Goal: Task Accomplishment & Management: Manage account settings

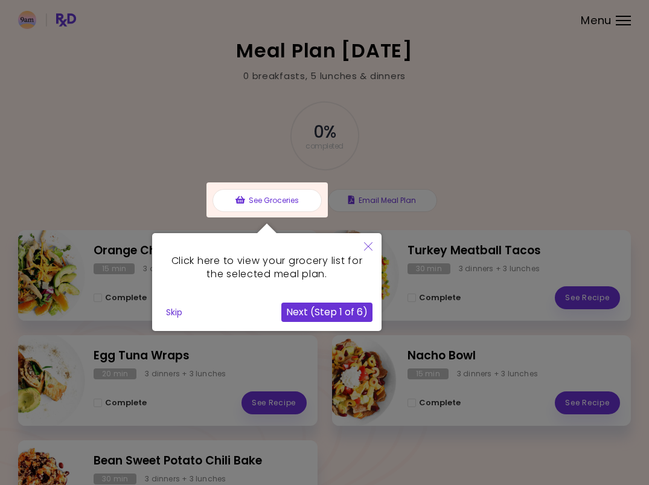
click at [366, 247] on icon "Close" at bounding box center [368, 246] width 8 height 8
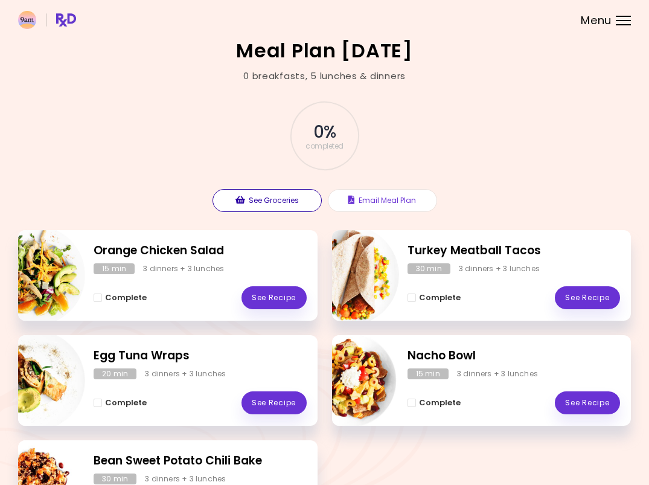
scroll to position [7, 0]
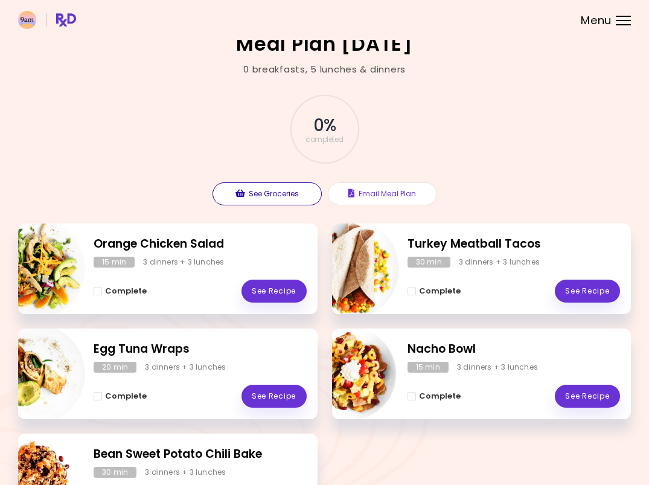
click at [267, 198] on button "See Groceries" at bounding box center [267, 193] width 109 height 23
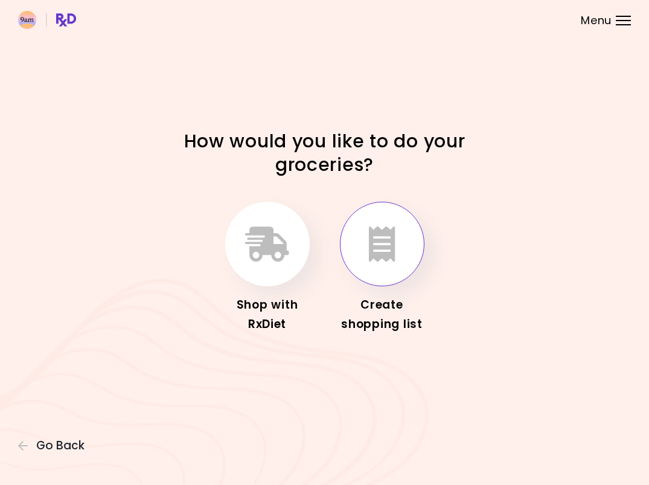
click at [382, 251] on icon "button" at bounding box center [382, 244] width 27 height 35
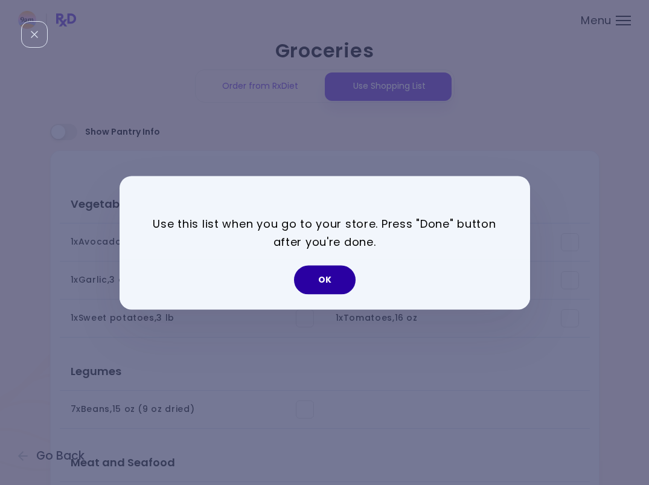
click at [329, 278] on button "OK" at bounding box center [325, 279] width 62 height 29
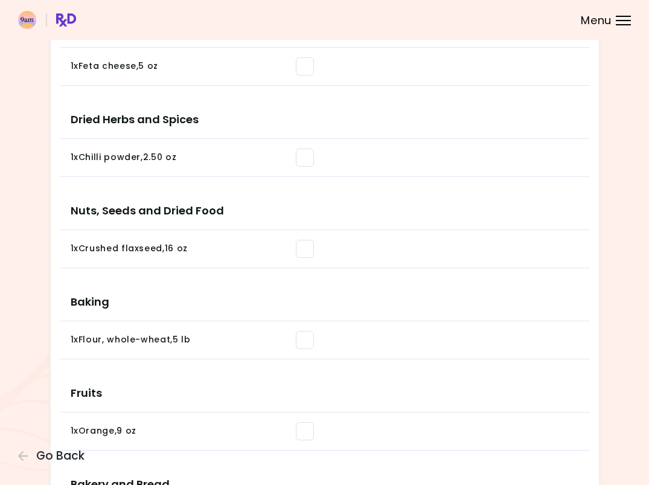
scroll to position [657, 0]
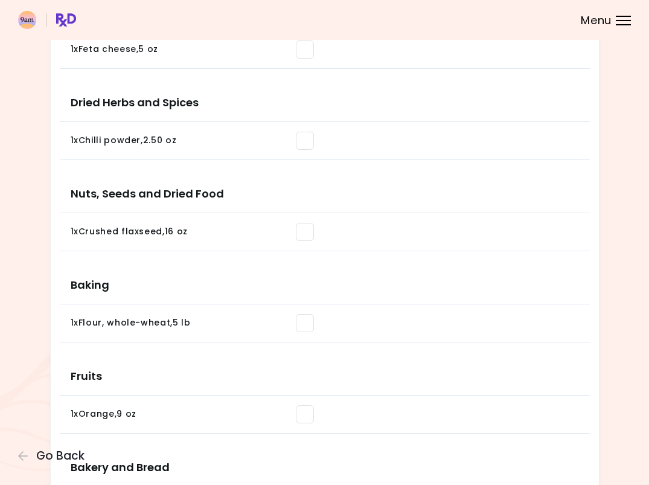
click at [306, 143] on span at bounding box center [305, 141] width 18 height 18
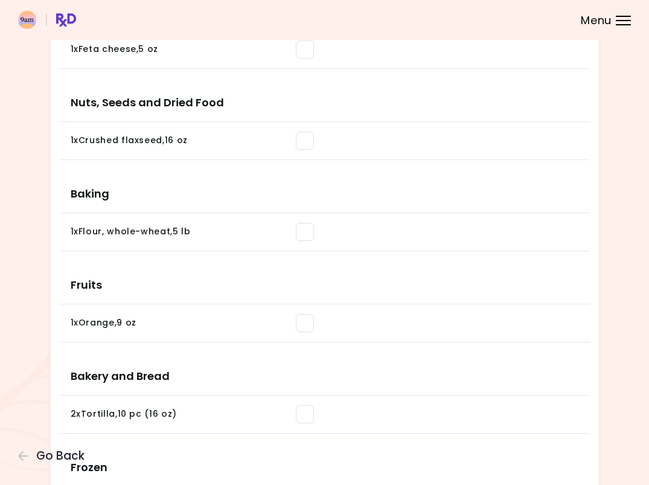
click at [303, 231] on span at bounding box center [305, 232] width 18 height 18
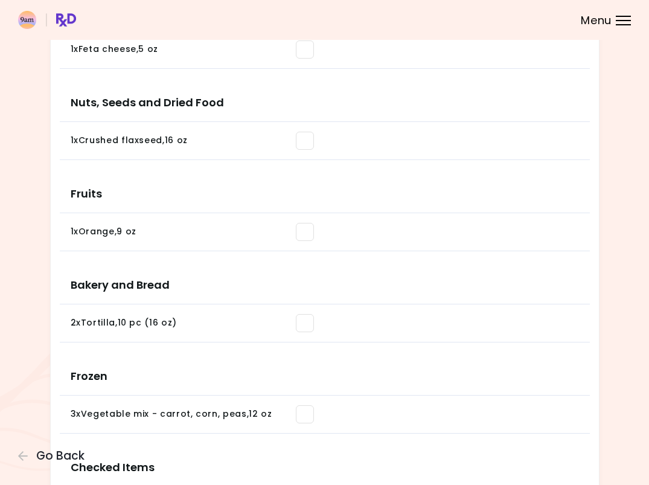
click at [306, 141] on span at bounding box center [305, 141] width 18 height 18
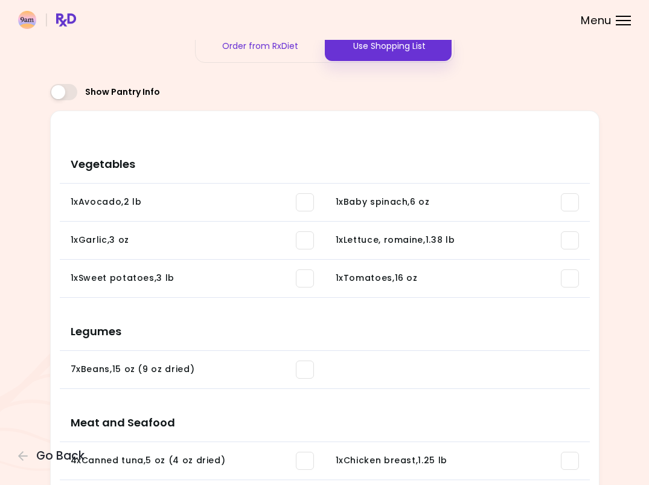
scroll to position [41, 0]
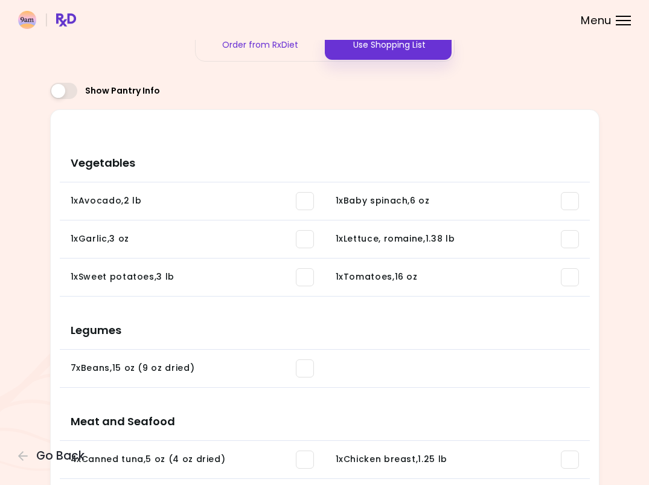
click at [304, 239] on span at bounding box center [305, 239] width 18 height 18
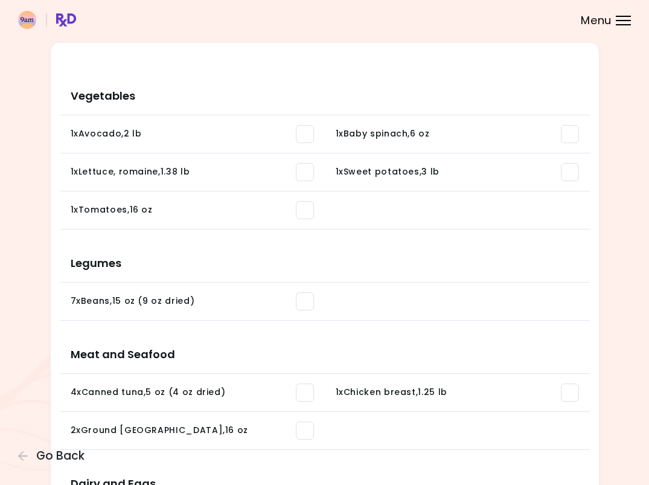
scroll to position [109, 0]
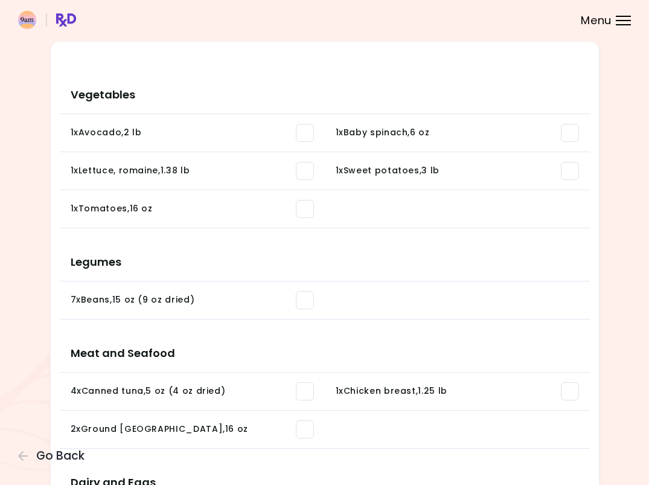
click at [304, 303] on span at bounding box center [305, 300] width 18 height 18
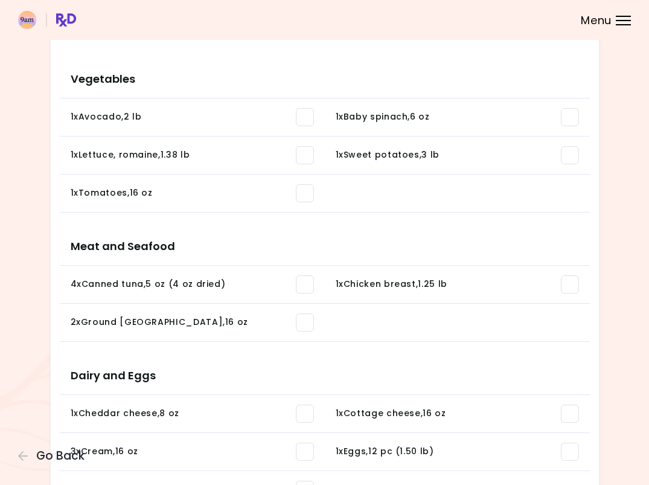
scroll to position [126, 0]
click at [308, 281] on span at bounding box center [305, 284] width 18 height 18
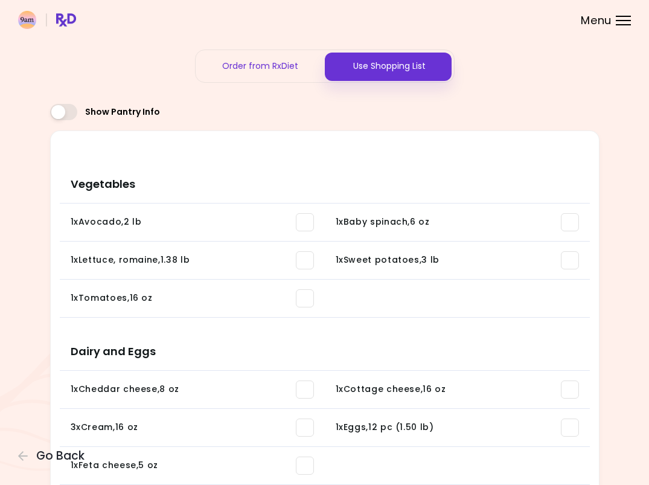
scroll to position [21, 0]
click at [614, 25] on header at bounding box center [324, 20] width 649 height 40
click at [619, 21] on div "Menu" at bounding box center [623, 21] width 15 height 10
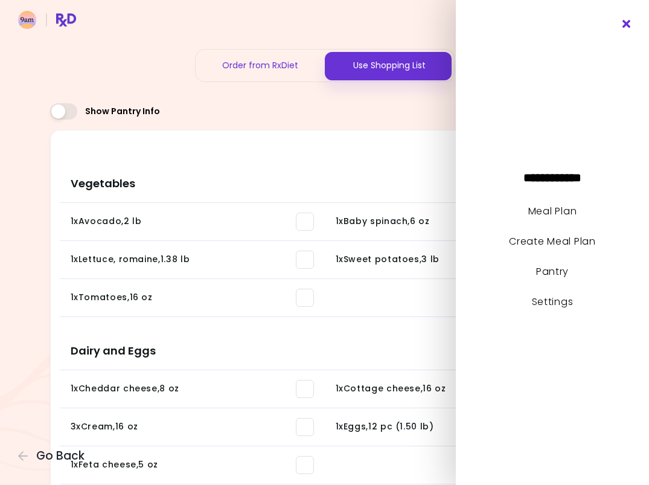
click at [628, 22] on icon "Close" at bounding box center [627, 24] width 11 height 8
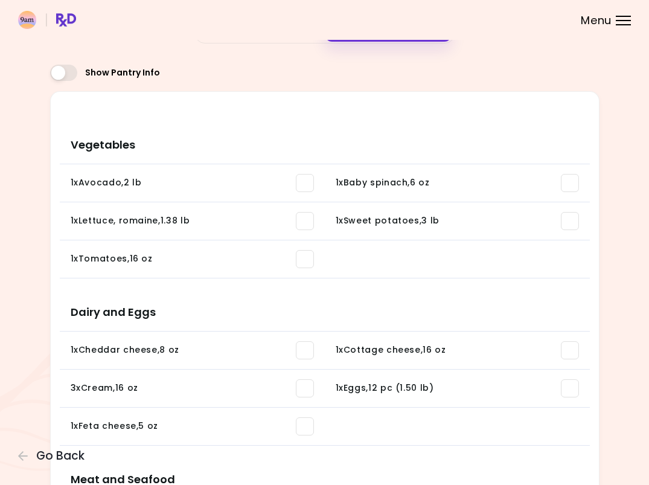
scroll to position [59, 0]
click at [22, 457] on icon "button" at bounding box center [23, 456] width 10 height 10
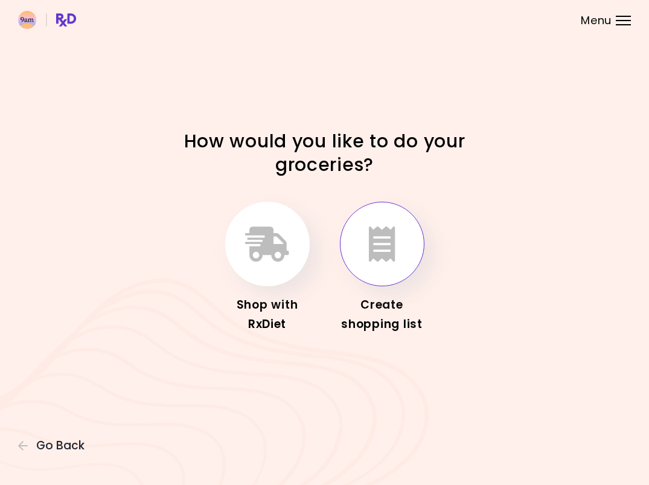
click at [360, 272] on button "button" at bounding box center [382, 244] width 85 height 85
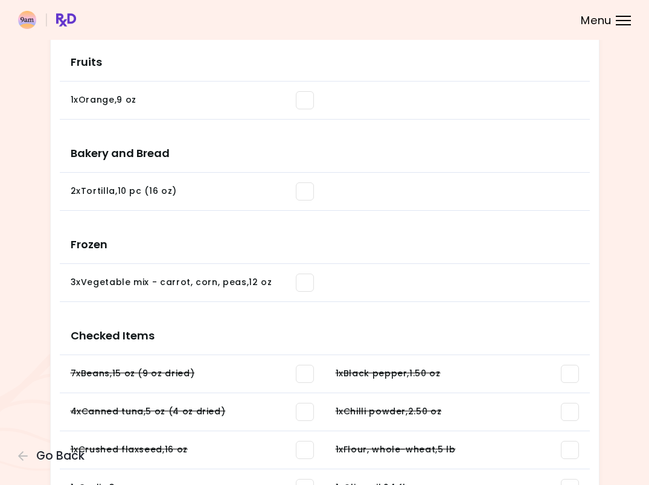
scroll to position [583, 0]
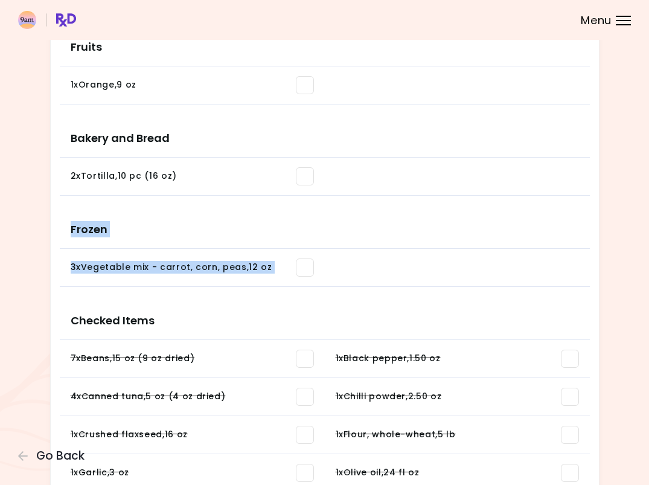
drag, startPoint x: 492, startPoint y: 293, endPoint x: 341, endPoint y: 216, distance: 169.4
click at [341, 216] on div "Vegetables 1 x Avocado , 2 lb You need: 1.71 lb / In pantry: 0 oz 1 x Baby spin…" at bounding box center [325, 63] width 530 height 942
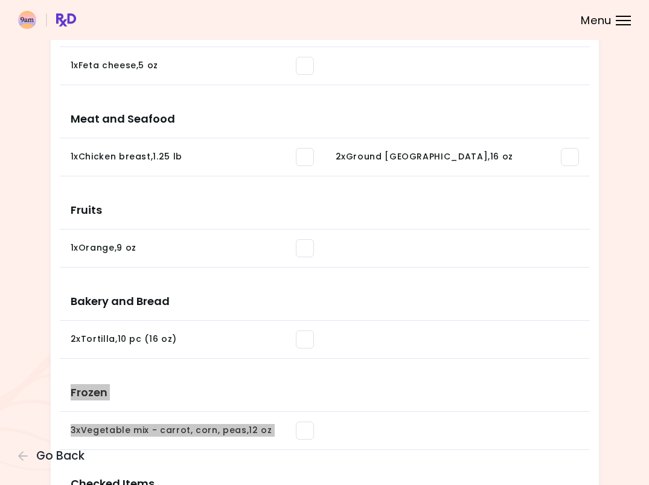
scroll to position [421, 0]
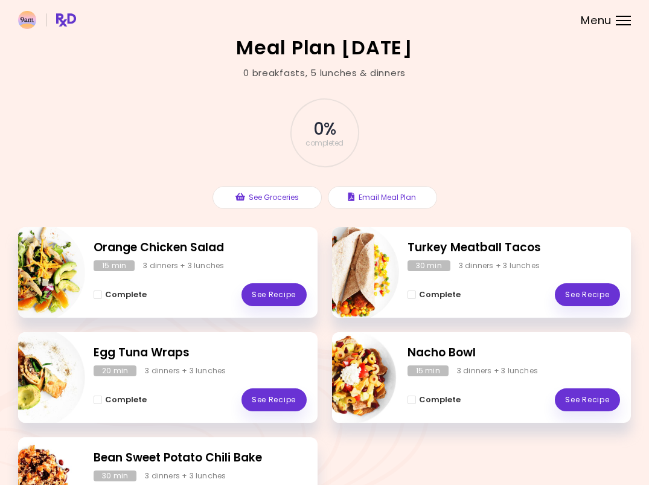
scroll to position [2, 0]
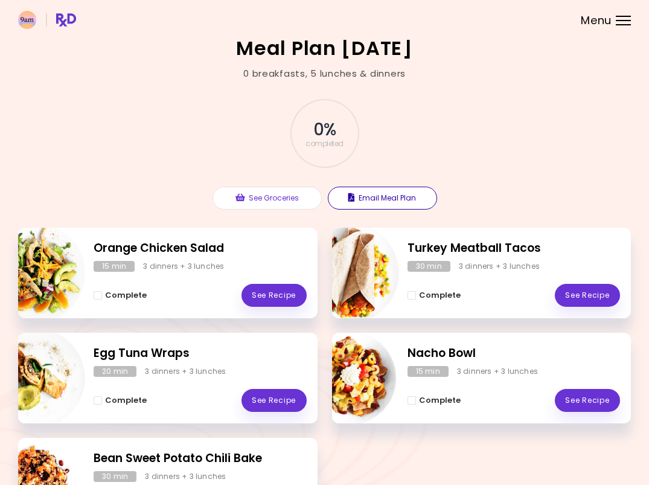
click at [389, 199] on button "Email Meal Plan" at bounding box center [382, 198] width 109 height 23
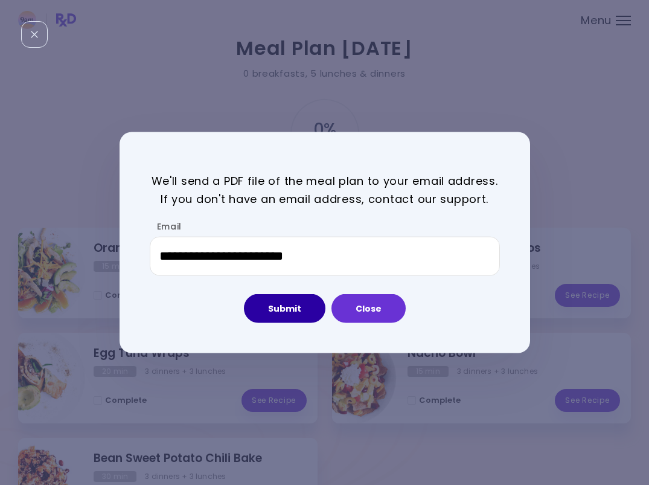
click at [296, 309] on button "Submit" at bounding box center [285, 308] width 82 height 29
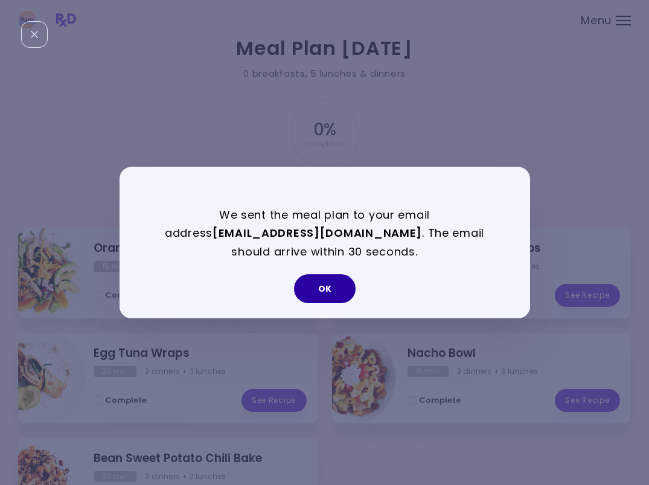
click at [329, 291] on button "OK" at bounding box center [325, 288] width 62 height 29
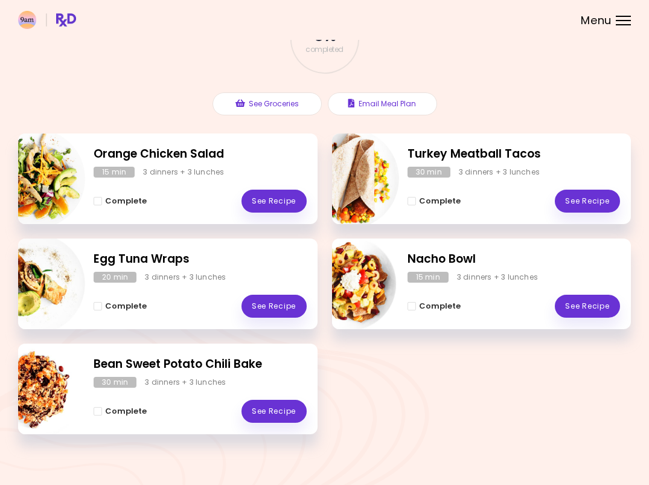
scroll to position [98, 0]
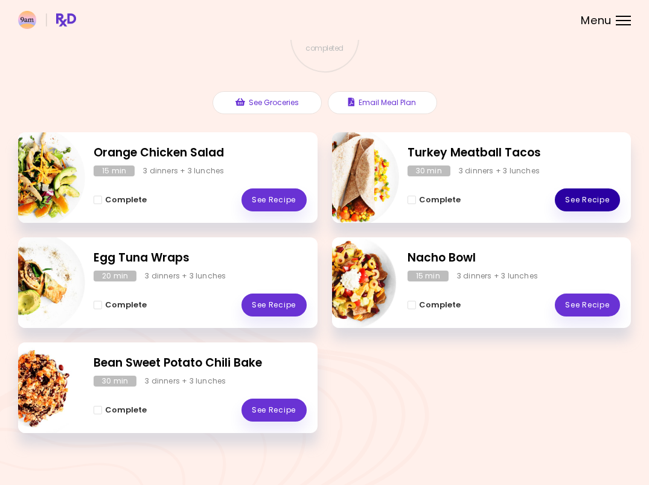
click at [590, 201] on link "See Recipe" at bounding box center [587, 199] width 65 height 23
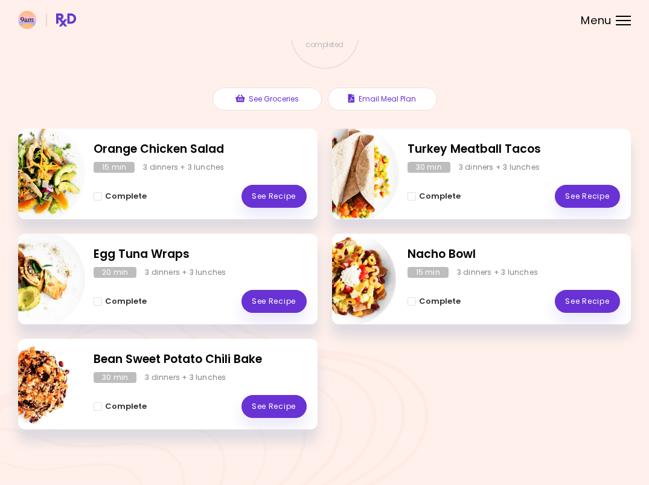
scroll to position [101, 0]
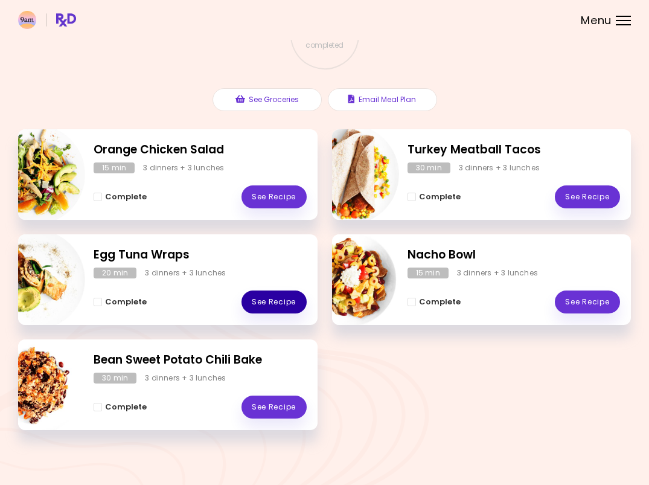
click at [261, 300] on link "See Recipe" at bounding box center [274, 302] width 65 height 23
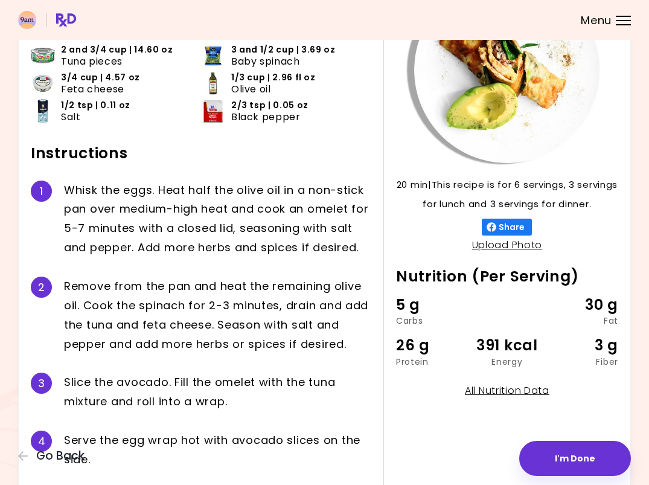
scroll to position [118, 0]
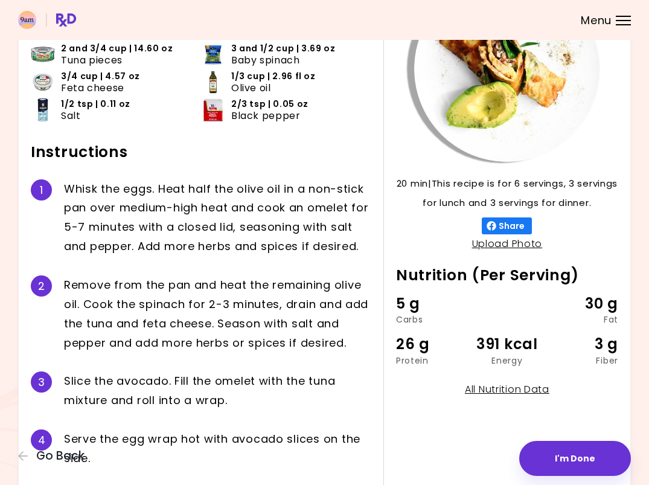
click at [616, 12] on header at bounding box center [324, 20] width 649 height 40
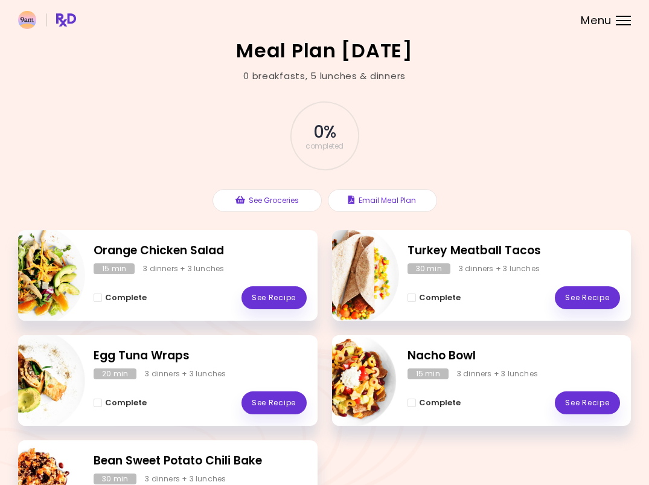
scroll to position [88, 0]
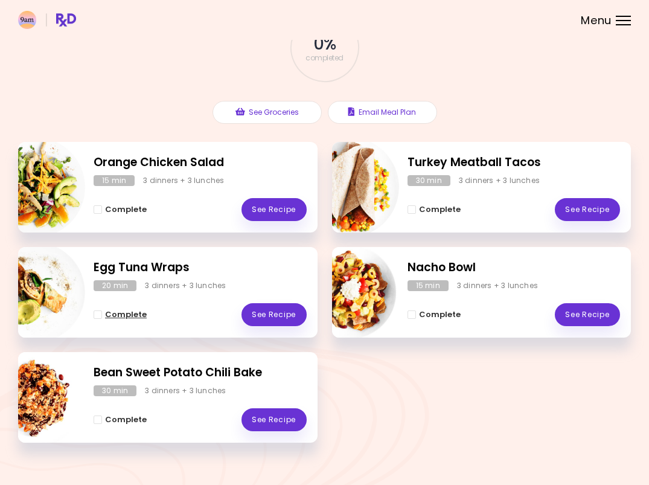
click at [101, 313] on span "Complete - Egg Tuna Wraps" at bounding box center [98, 314] width 8 height 8
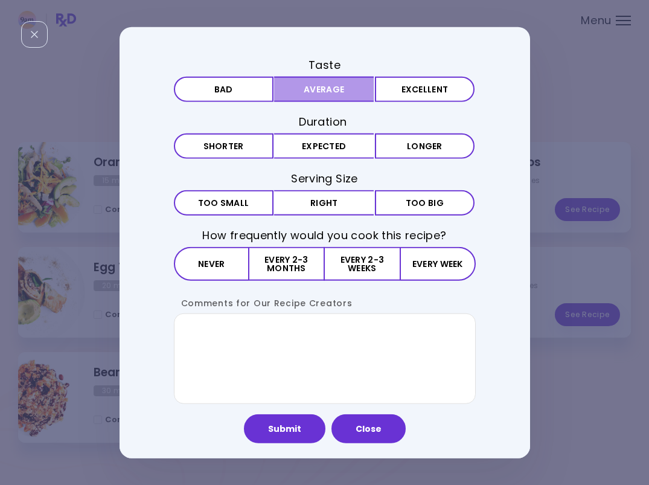
click at [344, 91] on button "Average" at bounding box center [324, 88] width 100 height 25
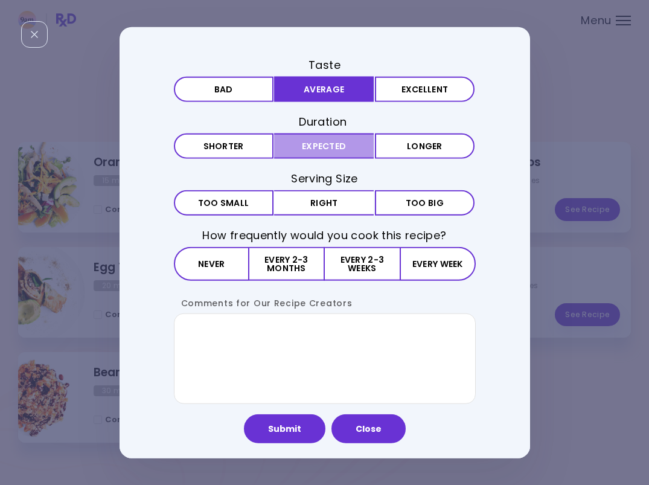
click at [339, 148] on button "Expected" at bounding box center [324, 145] width 100 height 25
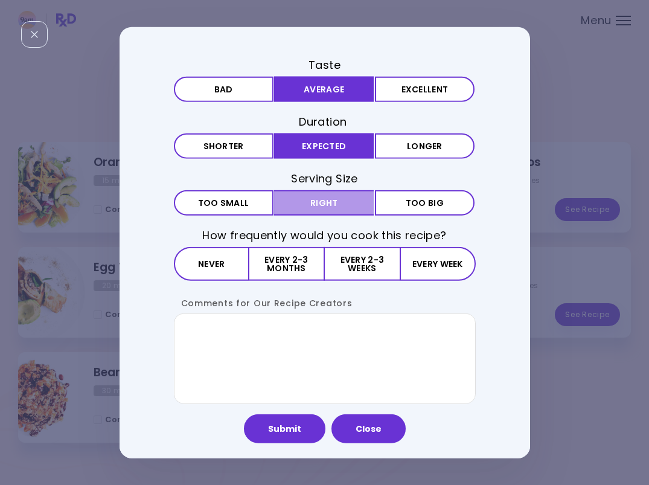
click at [338, 195] on button "Right" at bounding box center [324, 202] width 100 height 25
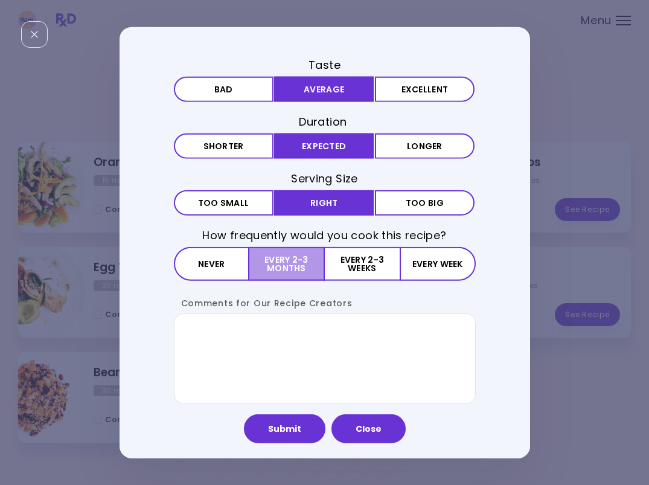
click at [288, 271] on button "Every 2-3 months" at bounding box center [287, 264] width 76 height 34
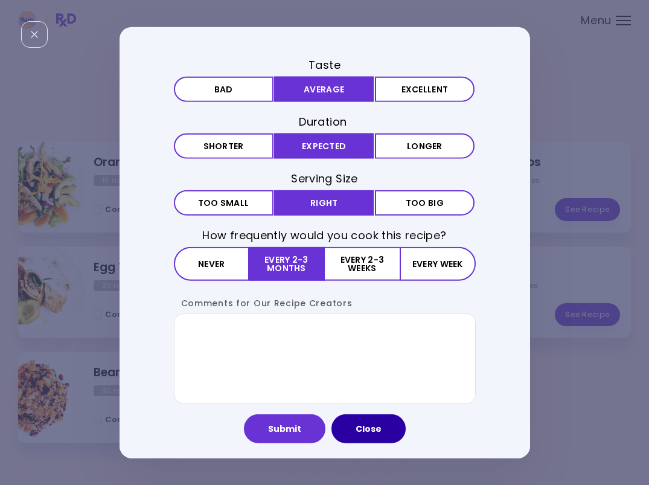
click at [370, 422] on button "Close" at bounding box center [369, 428] width 74 height 29
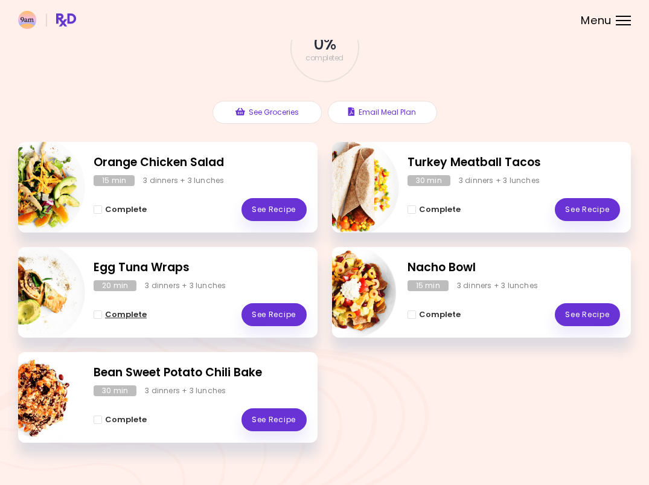
click at [98, 315] on span "Complete - Egg Tuna Wraps" at bounding box center [98, 314] width 8 height 8
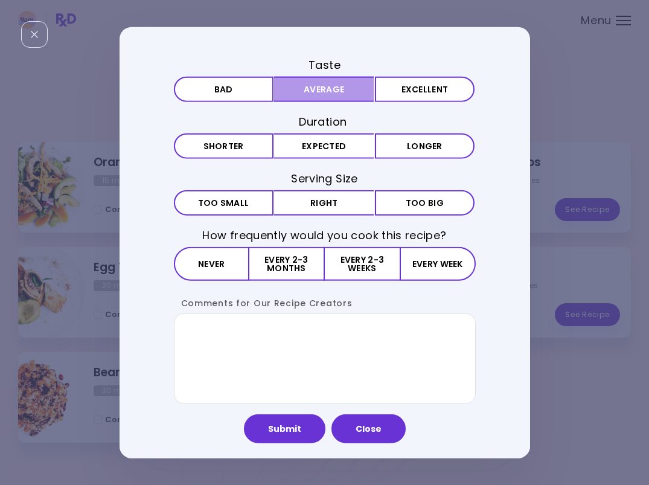
click at [312, 86] on button "Average" at bounding box center [324, 88] width 100 height 25
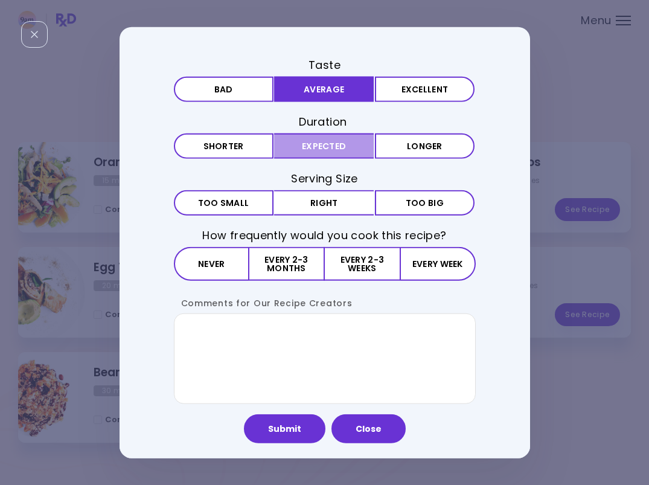
click at [324, 146] on button "Expected" at bounding box center [324, 145] width 100 height 25
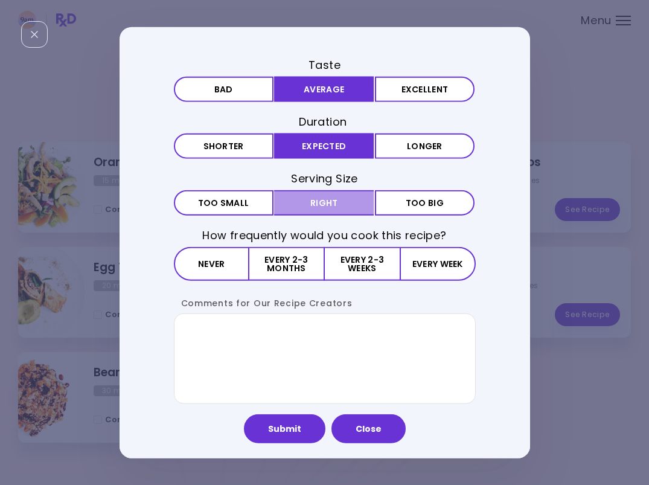
click at [327, 204] on button "Right" at bounding box center [324, 202] width 100 height 25
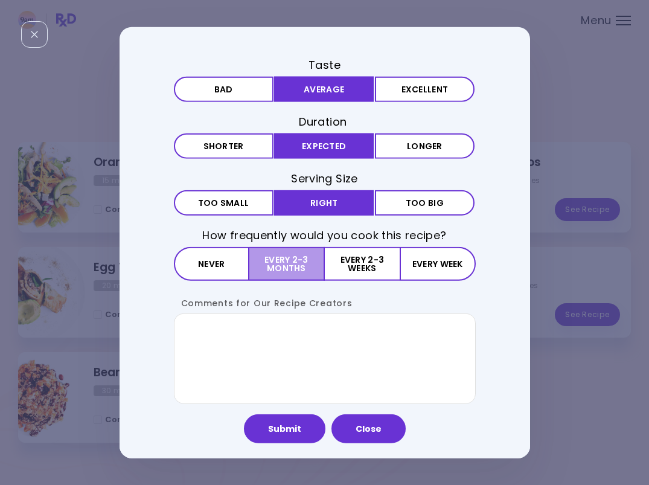
click at [300, 260] on button "Every 2-3 months" at bounding box center [287, 264] width 76 height 34
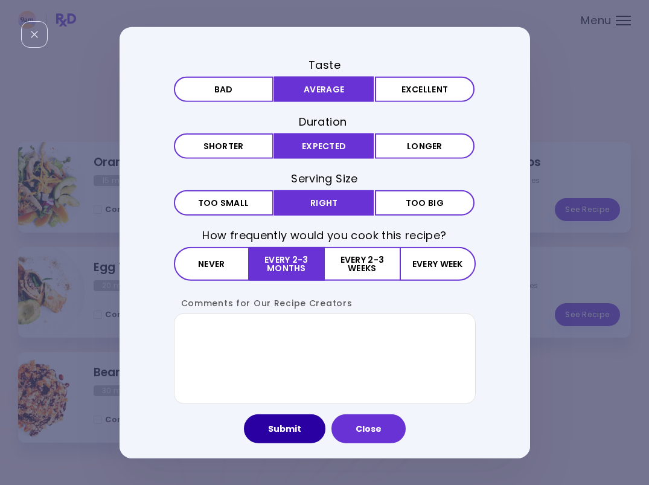
click at [298, 436] on button "Submit" at bounding box center [285, 428] width 82 height 29
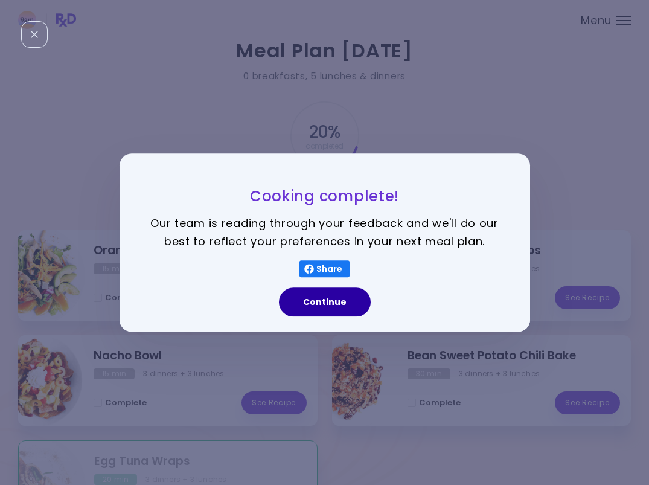
click at [336, 298] on button "Continue" at bounding box center [325, 302] width 92 height 29
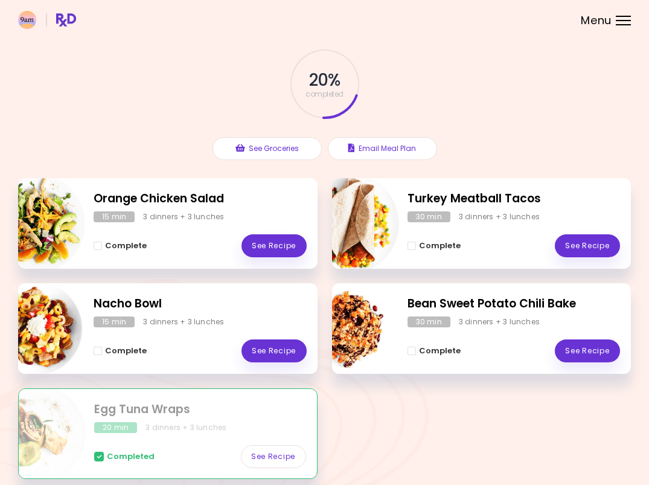
scroll to position [53, 0]
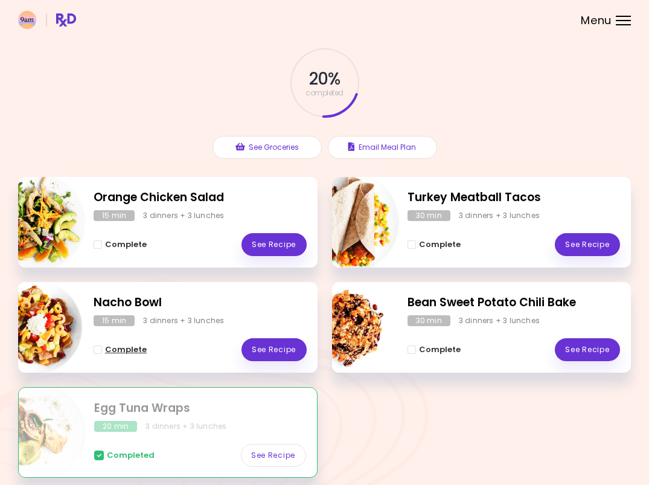
click at [98, 350] on span "Complete - Nacho Bowl" at bounding box center [98, 350] width 8 height 8
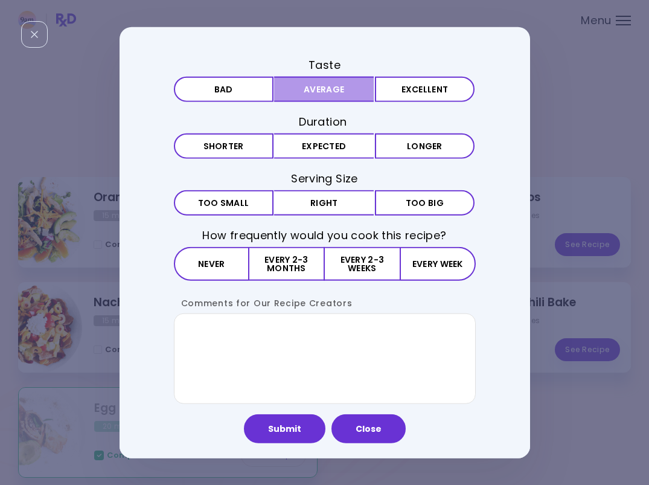
click at [326, 85] on button "Average" at bounding box center [324, 88] width 100 height 25
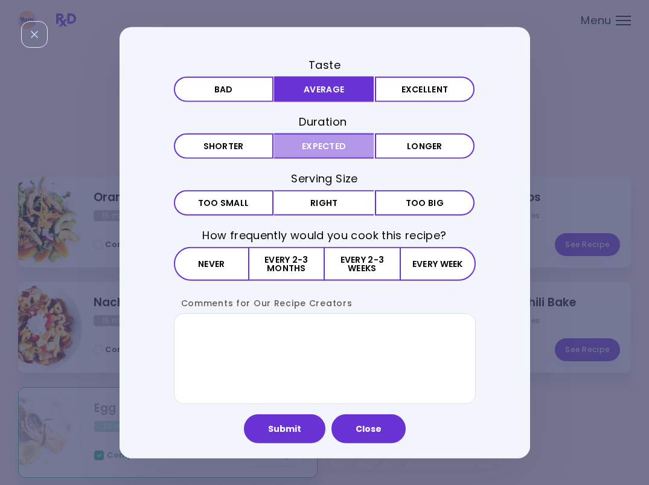
click at [326, 142] on button "Expected" at bounding box center [324, 145] width 100 height 25
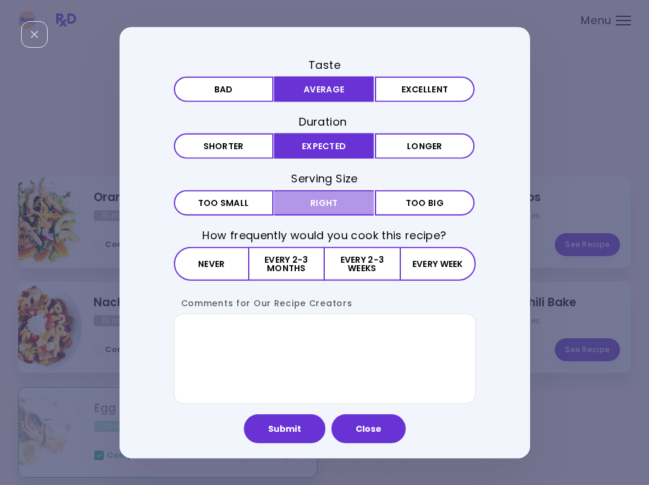
click at [324, 198] on button "Right" at bounding box center [324, 202] width 100 height 25
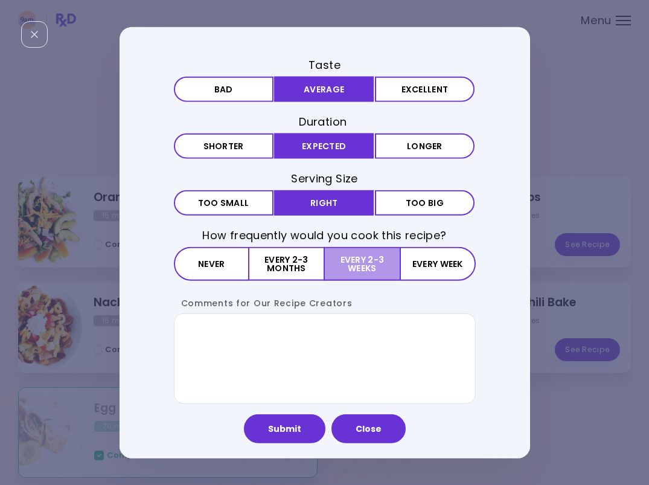
click at [353, 265] on button "Every 2-3 weeks" at bounding box center [362, 264] width 75 height 34
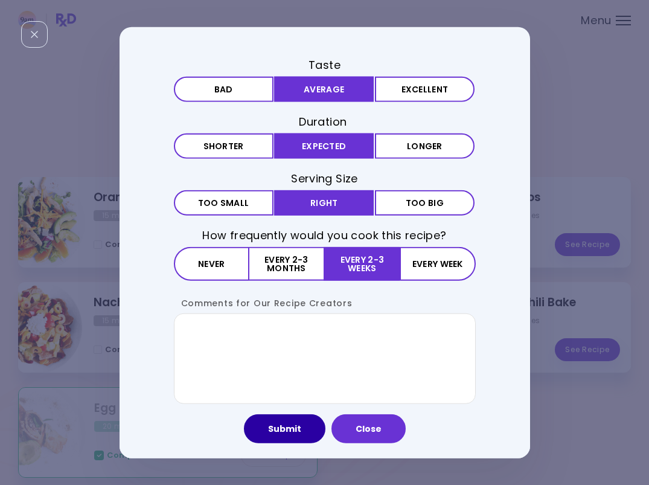
click at [307, 425] on button "Submit" at bounding box center [285, 428] width 82 height 29
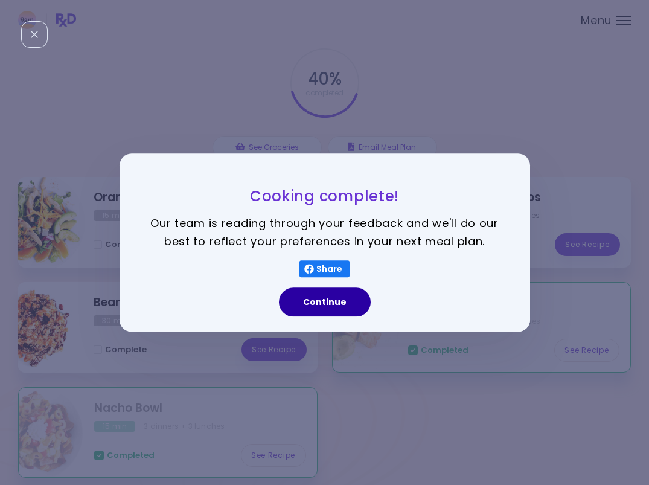
click at [335, 301] on button "Continue" at bounding box center [325, 302] width 92 height 29
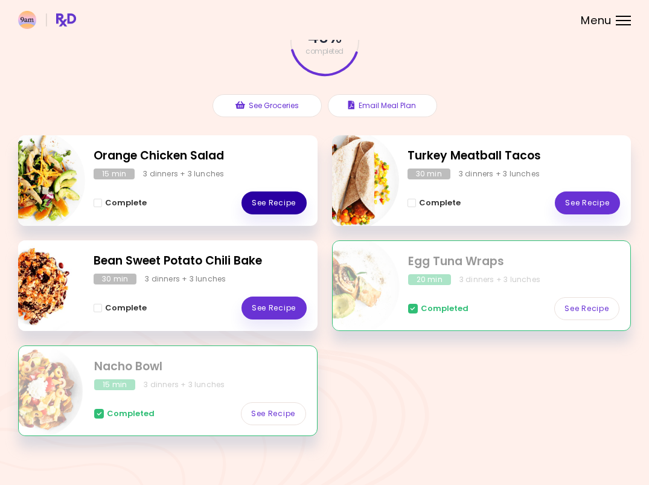
scroll to position [100, 0]
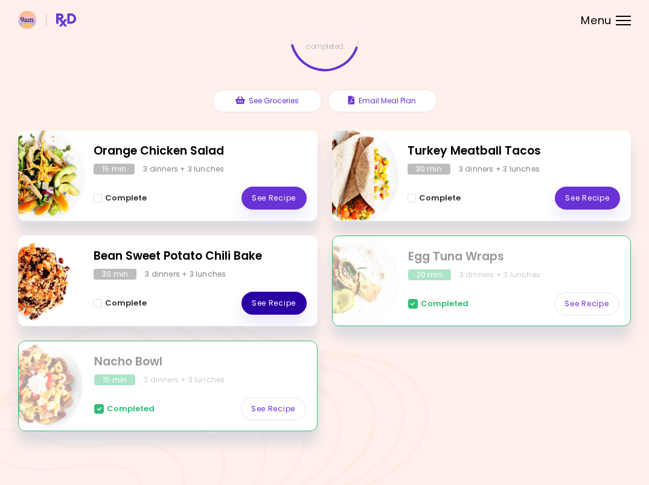
click at [272, 300] on link "See Recipe" at bounding box center [274, 303] width 65 height 23
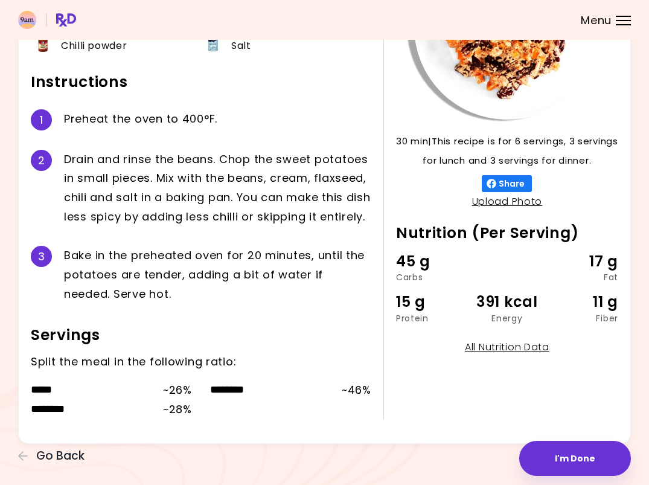
scroll to position [172, 0]
click at [553, 453] on button "I'm Done" at bounding box center [576, 458] width 112 height 35
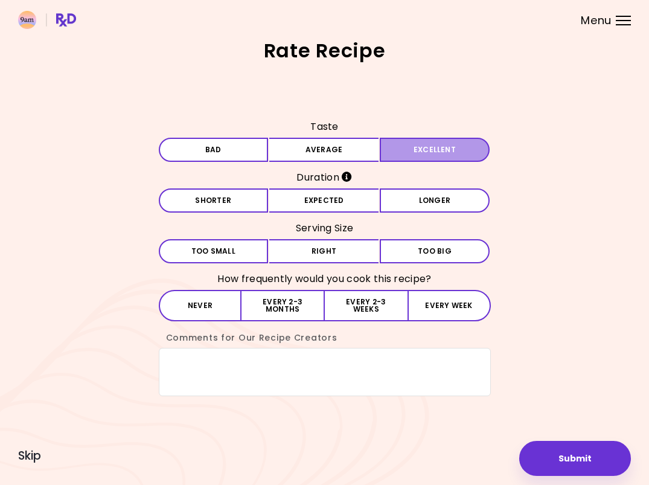
click at [422, 148] on button "Excellent" at bounding box center [435, 150] width 110 height 24
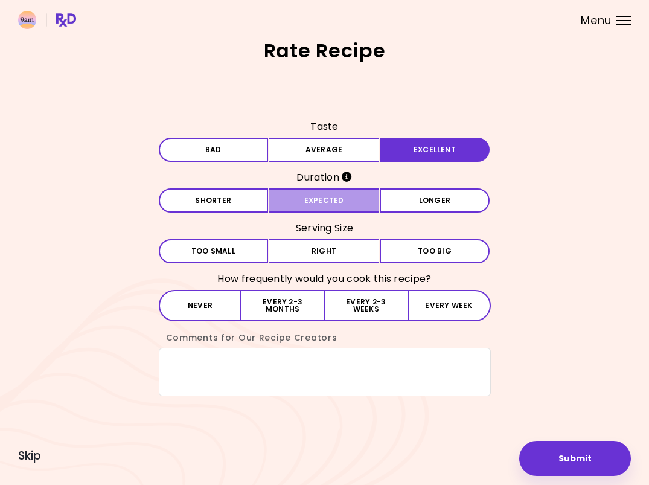
click at [357, 199] on button "Expected" at bounding box center [324, 200] width 110 height 24
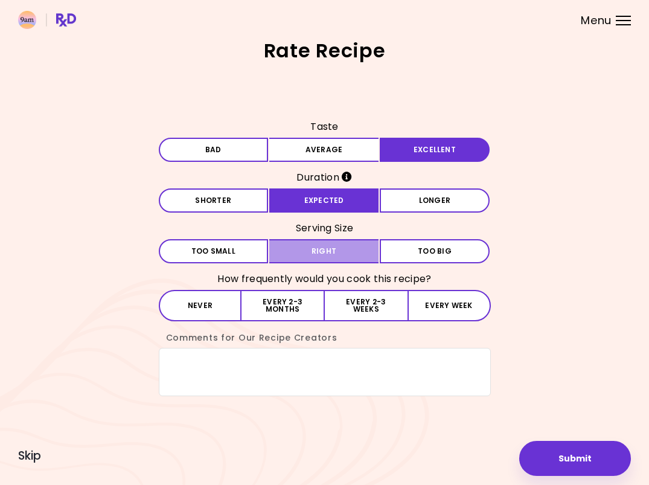
click at [348, 254] on button "Right" at bounding box center [324, 251] width 110 height 24
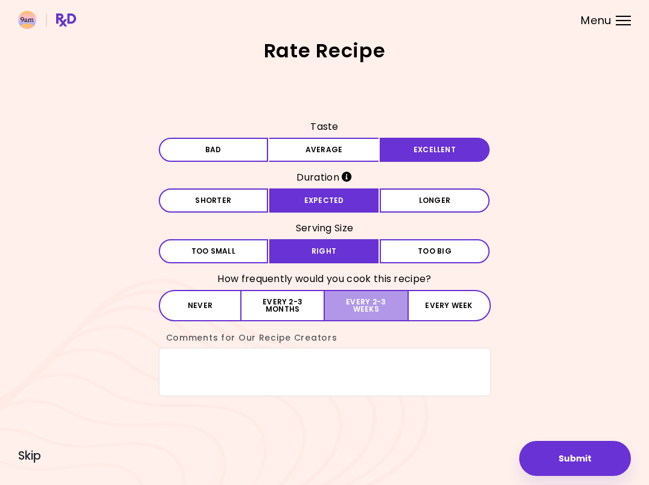
click at [381, 301] on button "Every 2-3 weeks" at bounding box center [366, 305] width 83 height 31
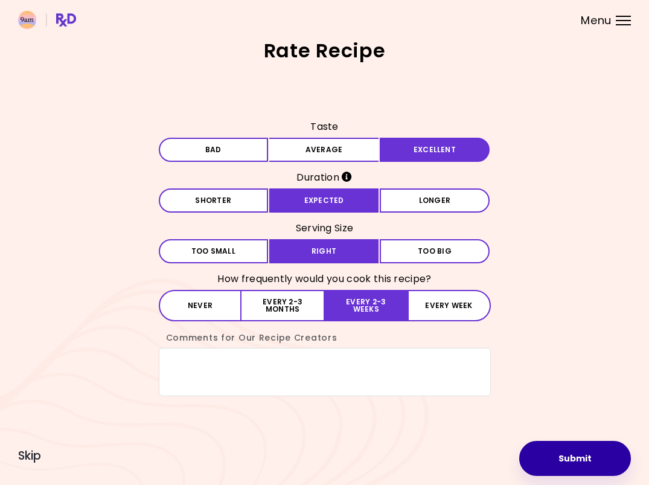
click at [558, 458] on button "Submit" at bounding box center [576, 458] width 112 height 35
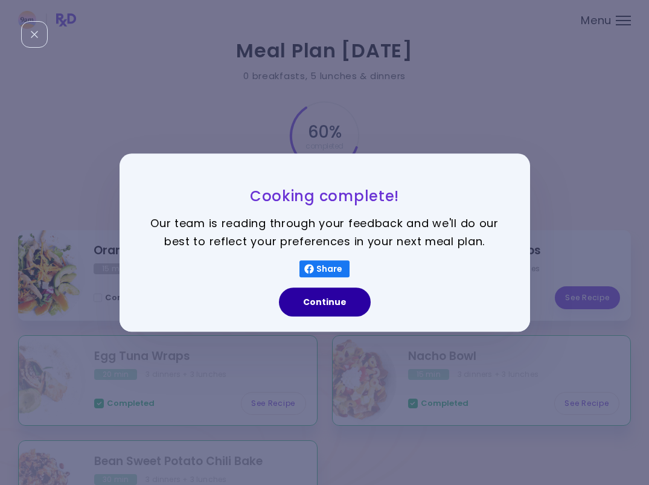
click at [341, 310] on button "Continue" at bounding box center [325, 302] width 92 height 29
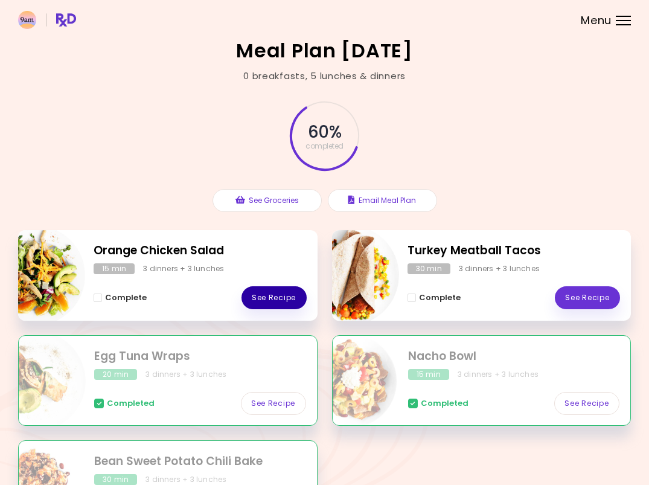
click at [278, 295] on link "See Recipe" at bounding box center [274, 297] width 65 height 23
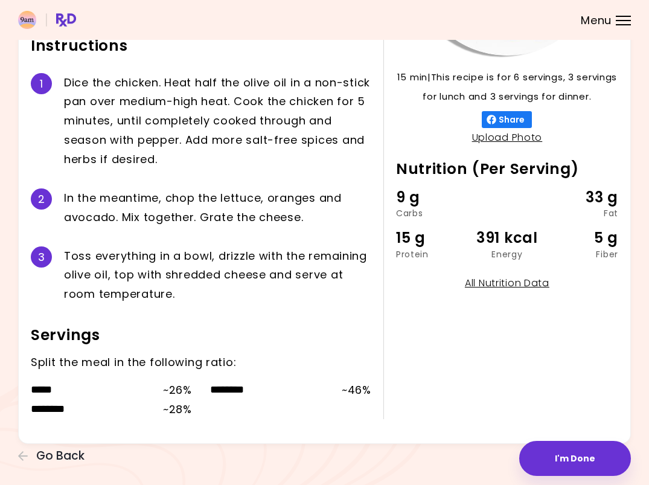
scroll to position [216, 0]
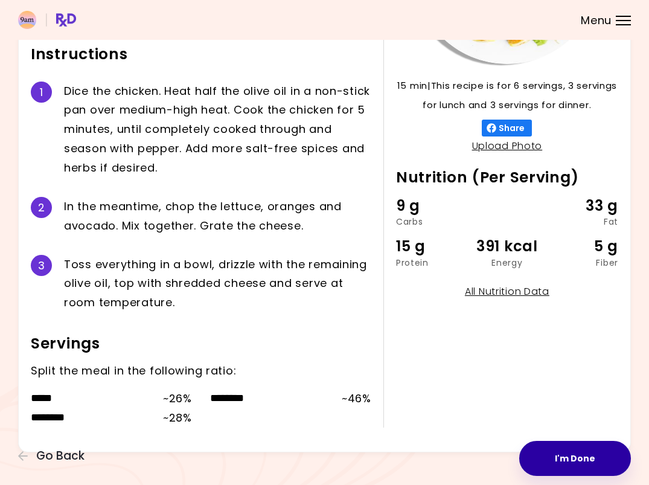
click at [573, 454] on button "I'm Done" at bounding box center [576, 458] width 112 height 35
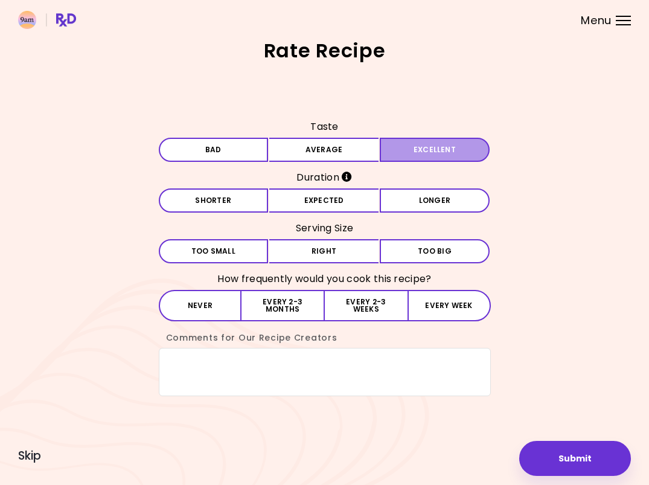
click at [434, 152] on button "Excellent" at bounding box center [435, 150] width 110 height 24
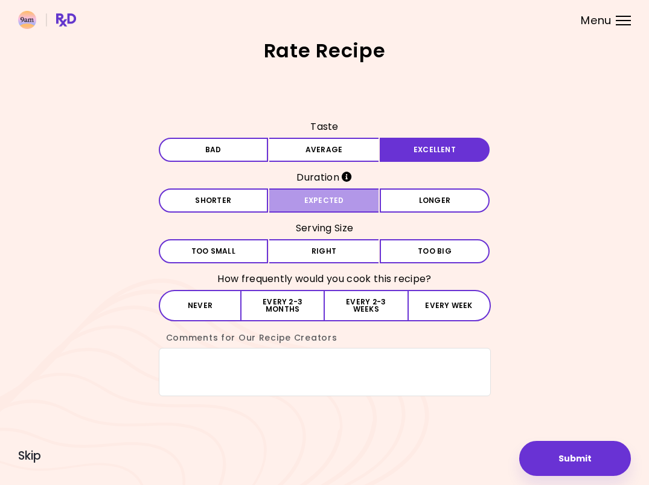
click at [358, 201] on button "Expected" at bounding box center [324, 200] width 110 height 24
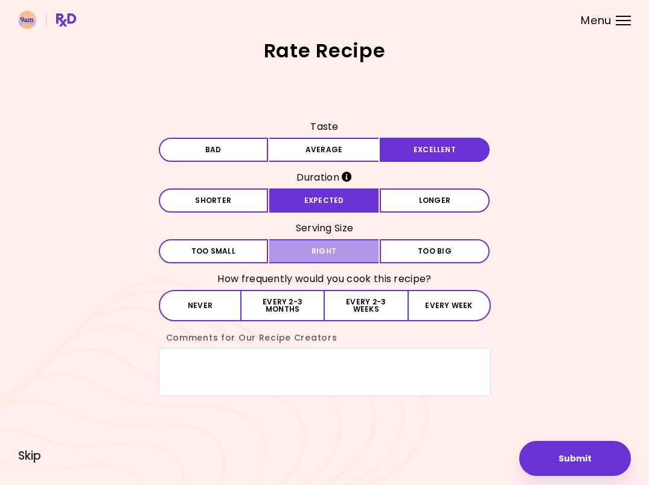
click at [337, 246] on button "Right" at bounding box center [324, 251] width 110 height 24
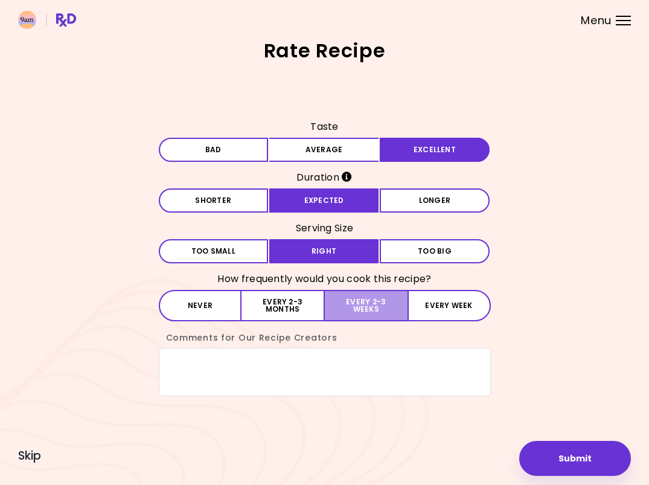
click at [352, 303] on button "Every 2-3 weeks" at bounding box center [366, 305] width 83 height 31
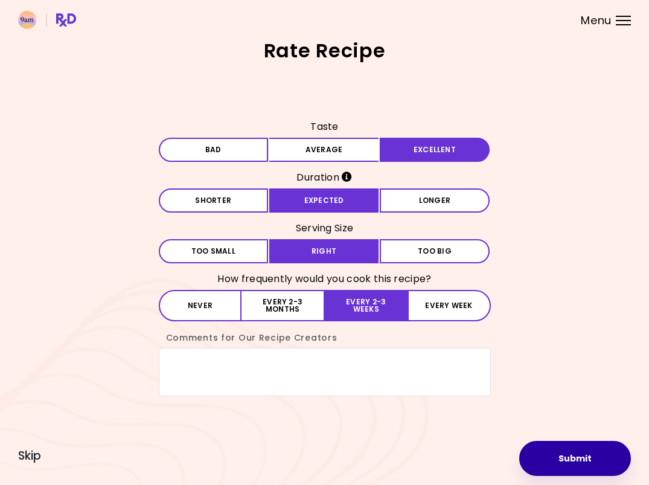
click at [569, 468] on button "Submit" at bounding box center [576, 458] width 112 height 35
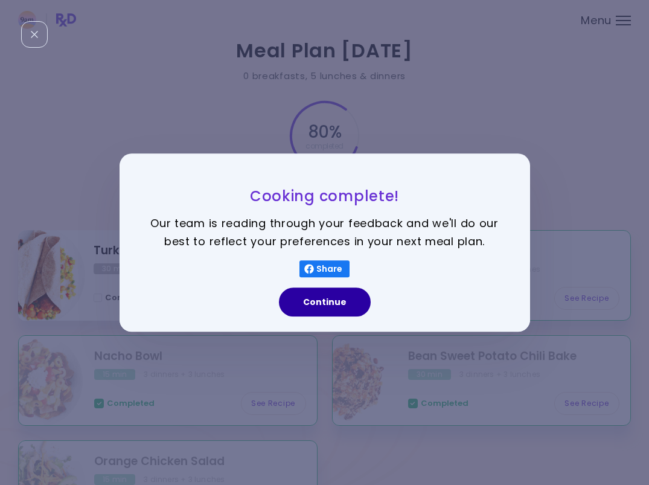
click at [317, 294] on button "Continue" at bounding box center [325, 302] width 92 height 29
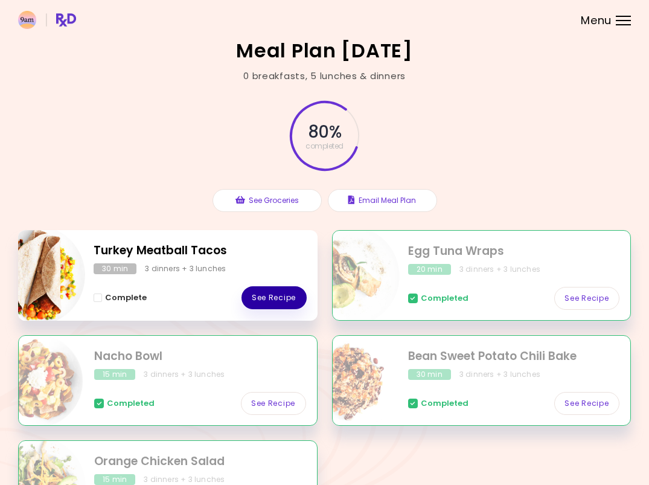
click at [285, 294] on link "See Recipe" at bounding box center [274, 297] width 65 height 23
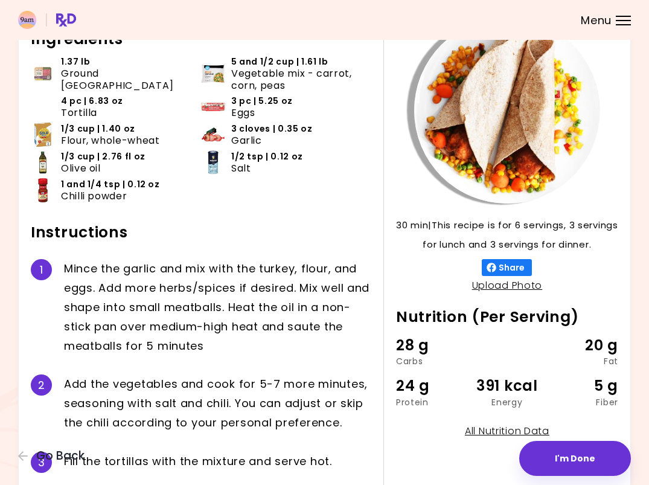
scroll to position [86, 0]
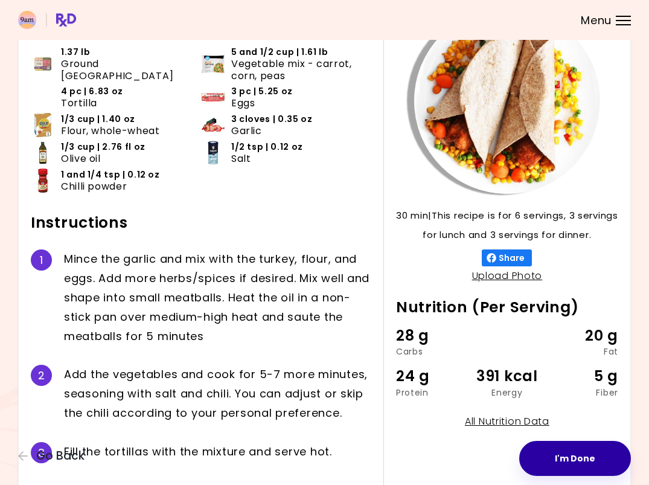
click at [581, 455] on button "I'm Done" at bounding box center [576, 458] width 112 height 35
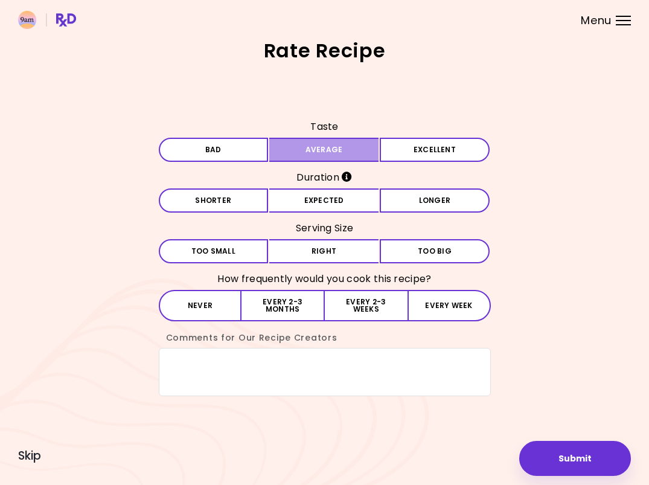
click at [344, 148] on button "Average" at bounding box center [324, 150] width 110 height 24
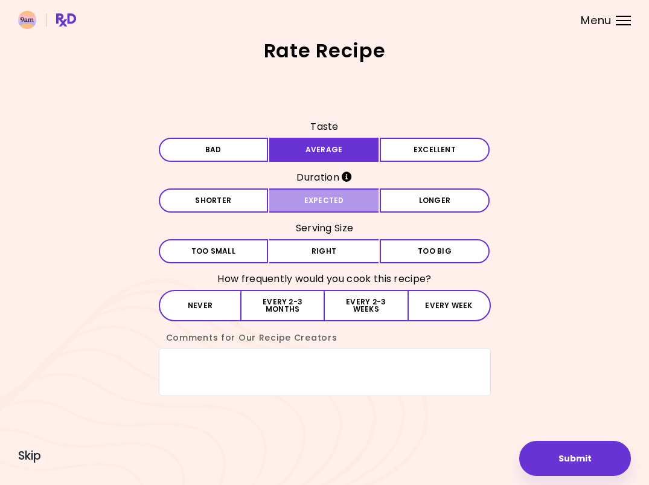
click at [332, 197] on button "Expected" at bounding box center [324, 200] width 110 height 24
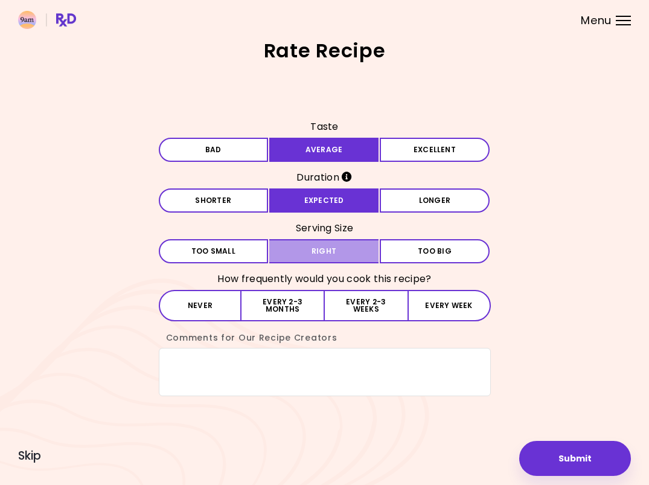
click at [333, 245] on button "Right" at bounding box center [324, 251] width 110 height 24
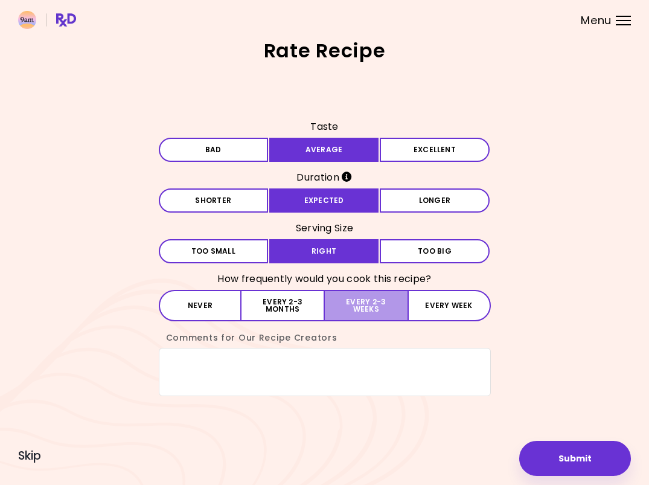
click at [358, 309] on button "Every 2-3 weeks" at bounding box center [366, 305] width 83 height 31
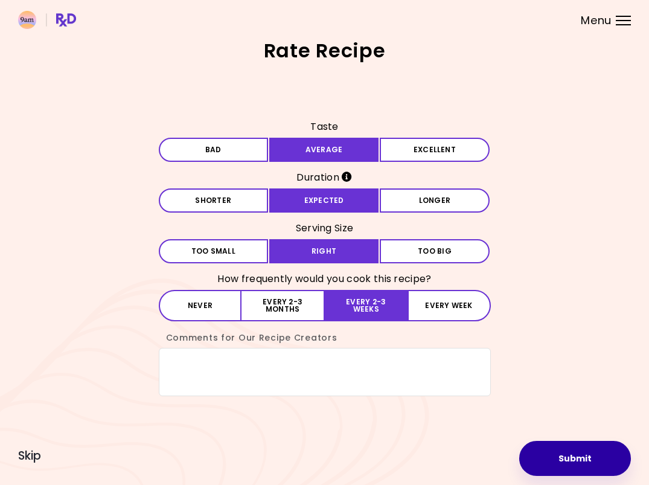
click at [556, 455] on button "Submit" at bounding box center [576, 458] width 112 height 35
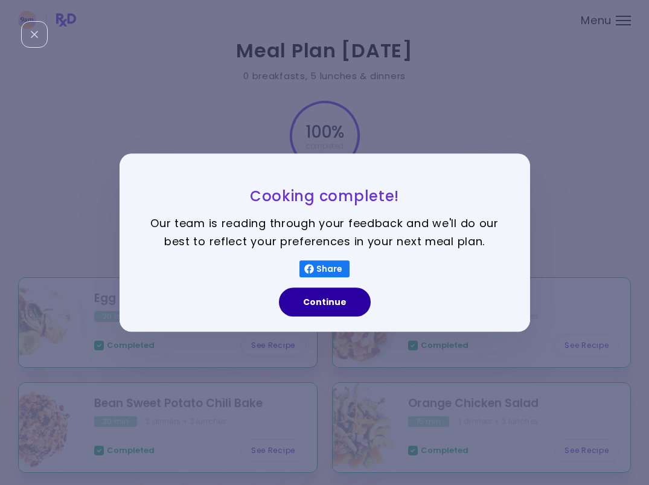
click at [339, 292] on button "Continue" at bounding box center [325, 302] width 92 height 29
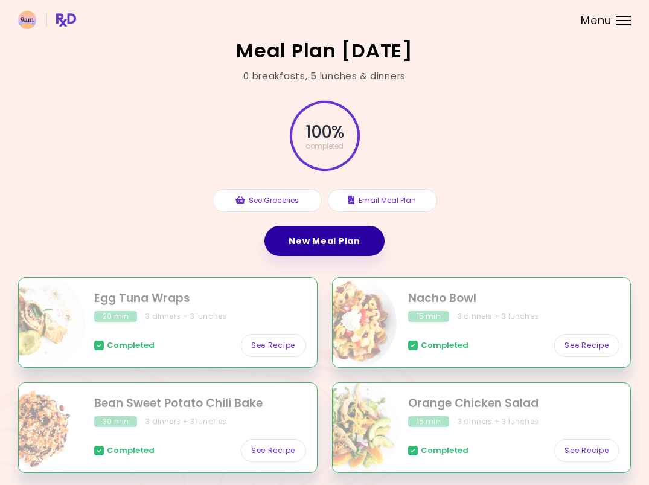
click at [348, 251] on link "New Meal Plan" at bounding box center [325, 241] width 120 height 30
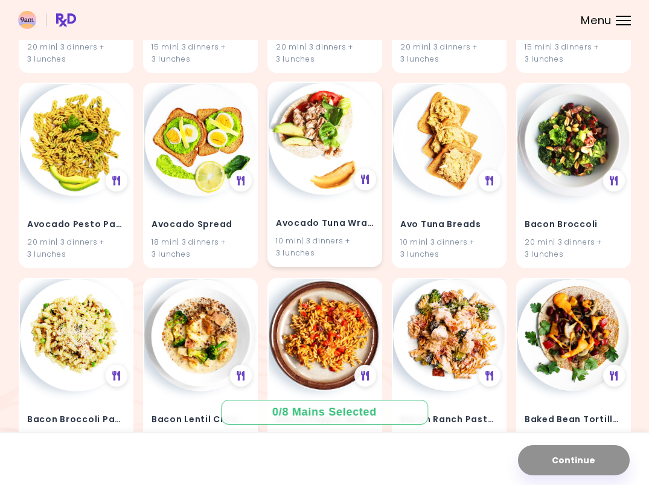
scroll to position [276, 0]
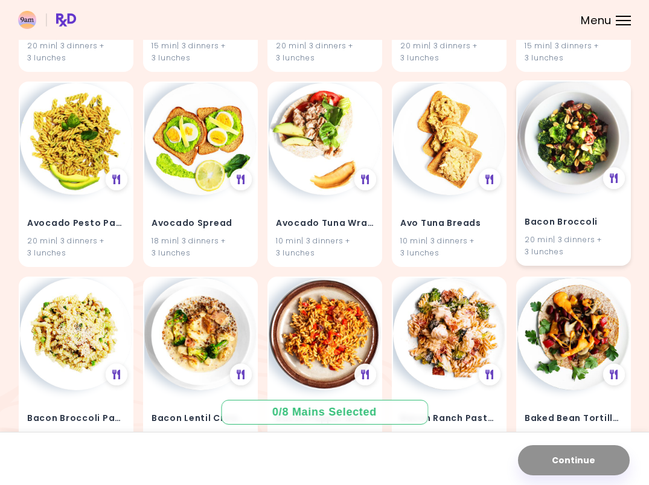
click at [579, 174] on img at bounding box center [574, 138] width 112 height 112
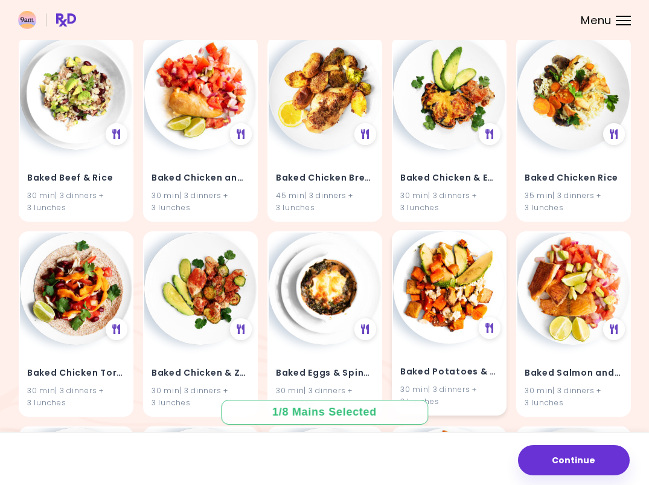
scroll to position [712, 0]
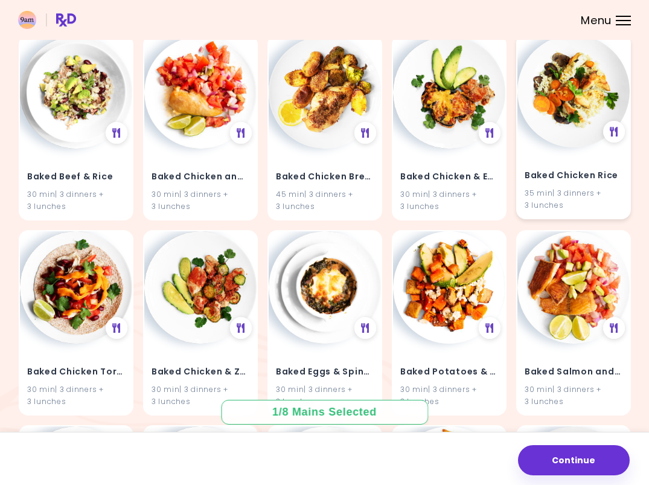
click at [592, 122] on img at bounding box center [574, 91] width 112 height 112
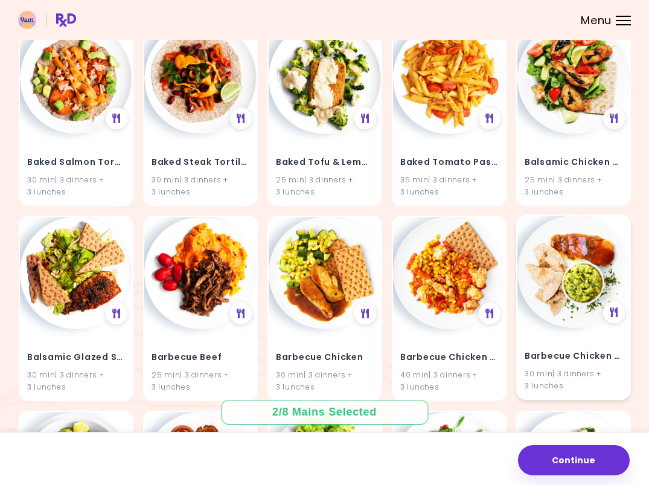
scroll to position [1118, 0]
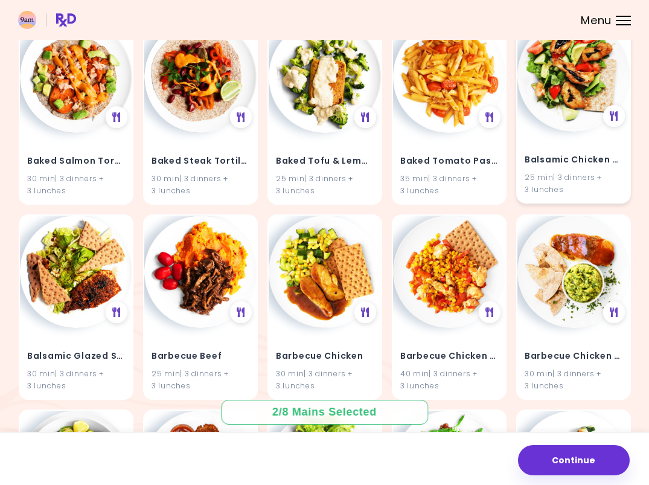
click at [576, 152] on h4 "Balsamic Chicken and Salad" at bounding box center [574, 159] width 98 height 19
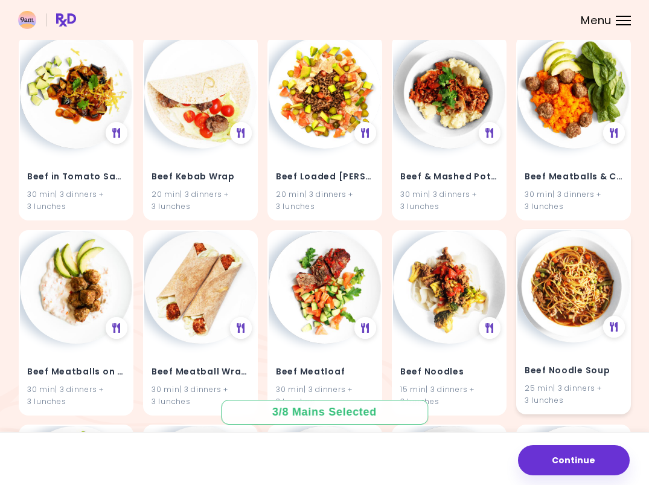
scroll to position [3442, 0]
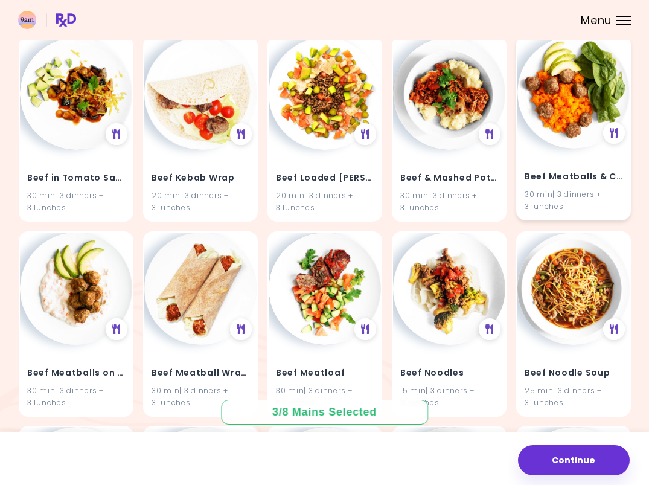
click at [605, 167] on h4 "Beef Meatballs & Carrots" at bounding box center [574, 176] width 98 height 19
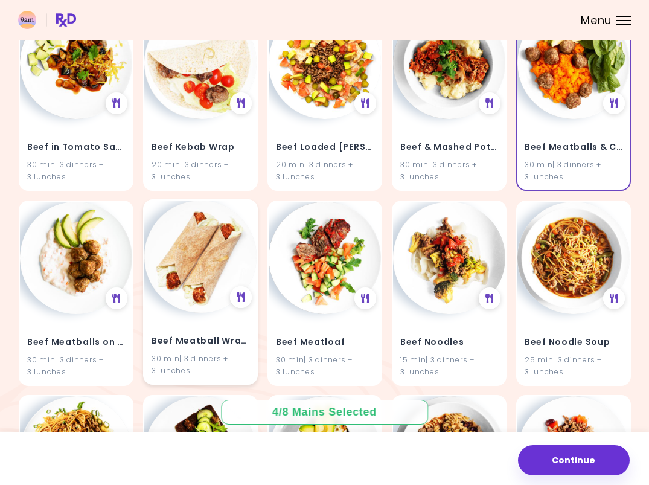
scroll to position [3463, 0]
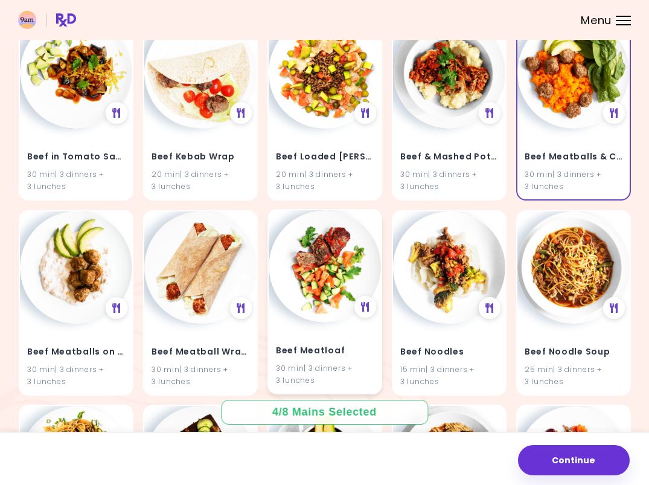
click at [312, 281] on img at bounding box center [325, 266] width 112 height 112
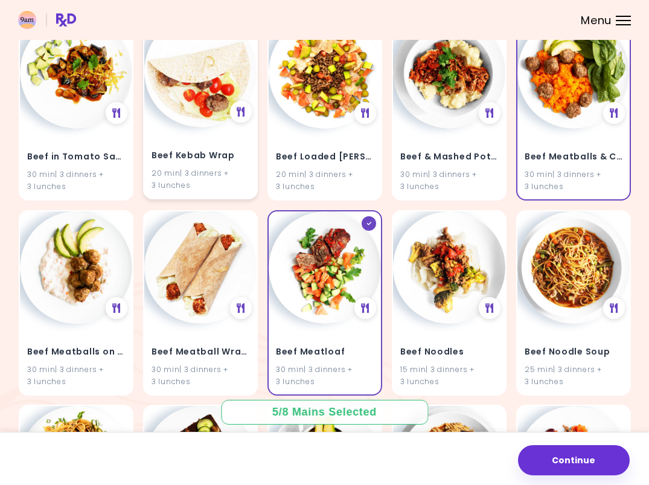
click at [201, 167] on div "20 min | 3 dinners + 3 lunches" at bounding box center [201, 178] width 98 height 23
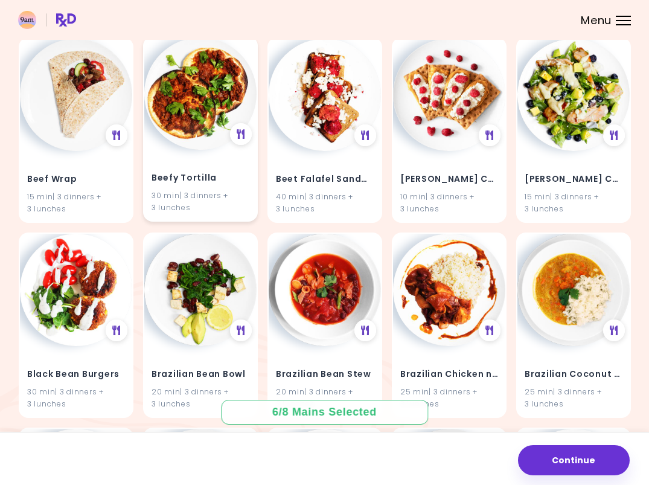
scroll to position [4809, 0]
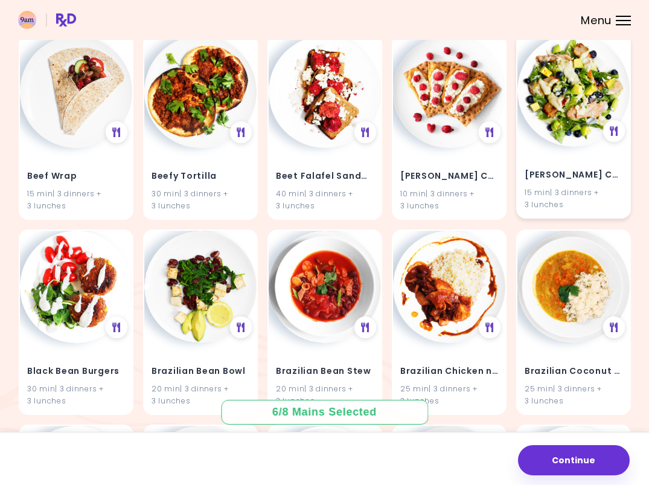
click at [596, 113] on img at bounding box center [574, 90] width 112 height 112
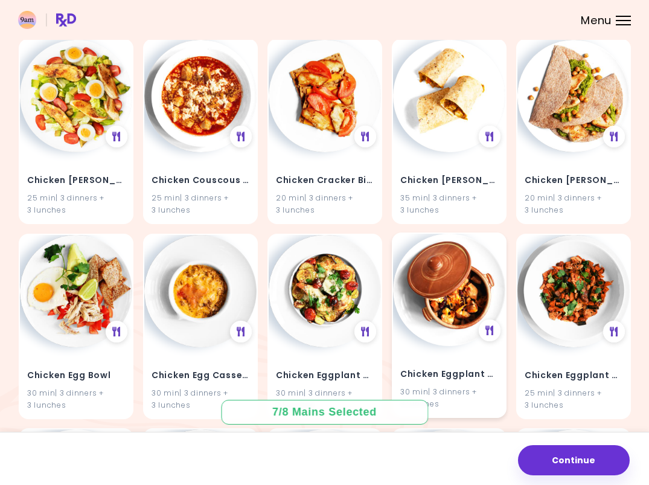
scroll to position [8122, 0]
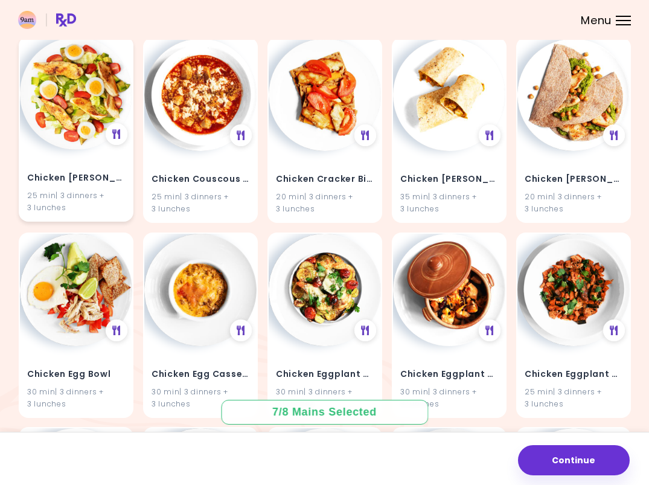
click at [114, 190] on div "25 min | 3 dinners + 3 lunches" at bounding box center [76, 201] width 98 height 23
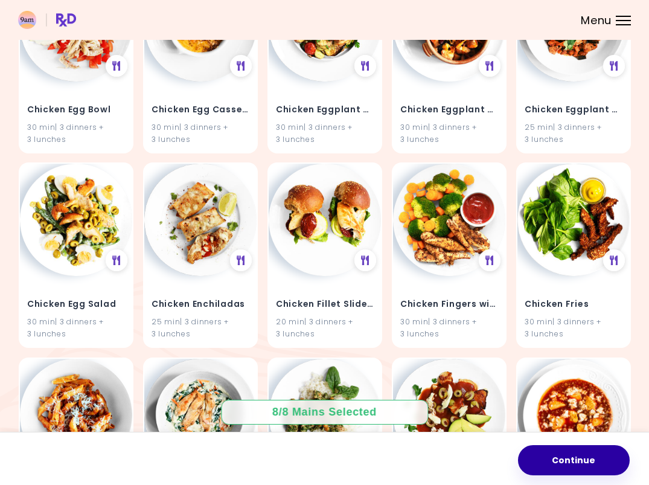
scroll to position [8388, 0]
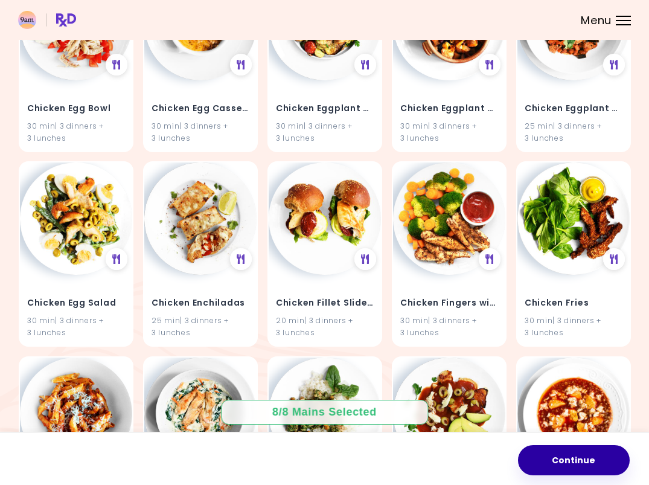
click at [577, 463] on button "Continue" at bounding box center [574, 460] width 112 height 30
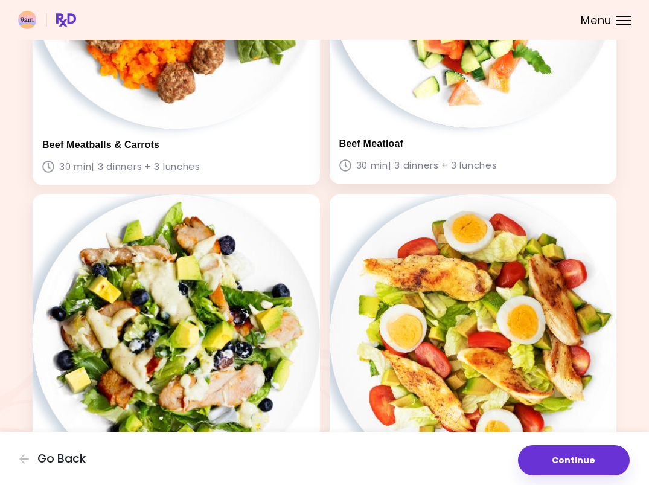
scroll to position [998, 0]
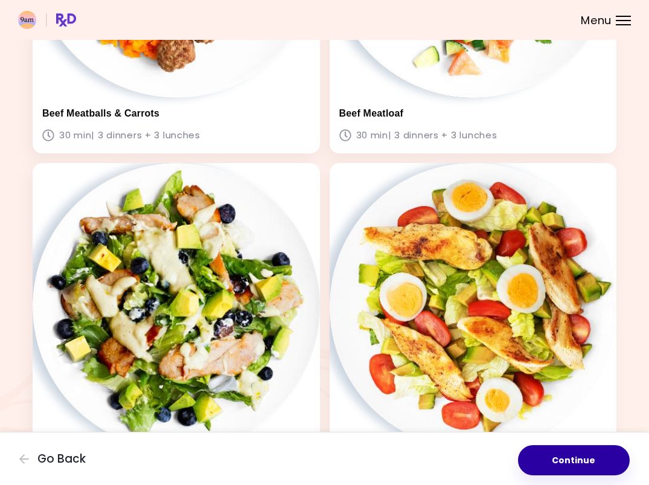
click at [593, 455] on button "Continue" at bounding box center [574, 460] width 112 height 30
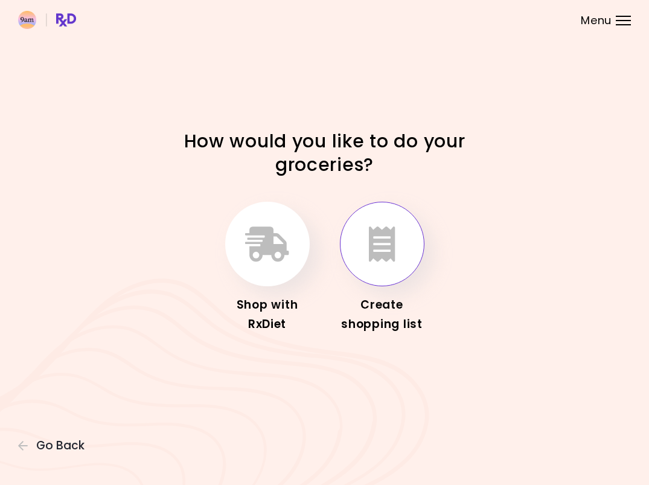
click at [382, 266] on button "button" at bounding box center [382, 244] width 85 height 85
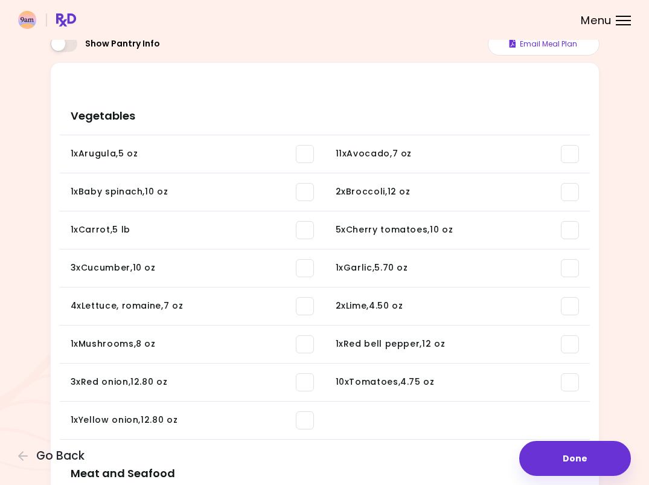
scroll to position [91, 0]
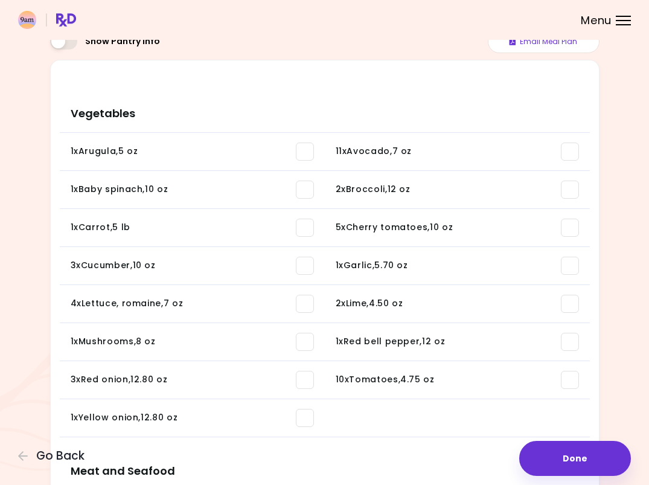
click at [306, 346] on span at bounding box center [305, 342] width 18 height 18
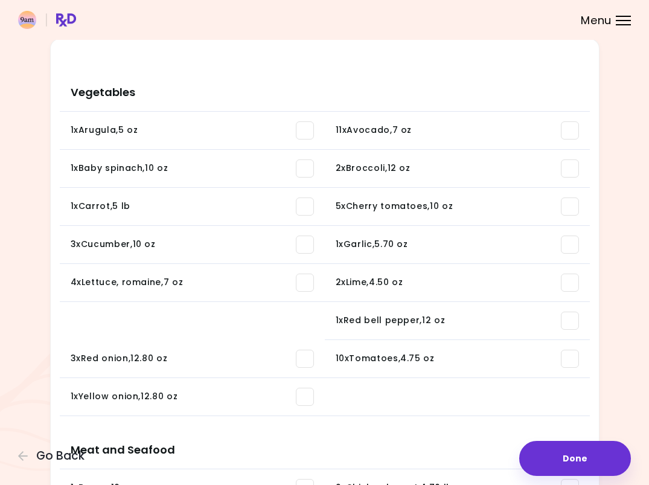
scroll to position [119, 0]
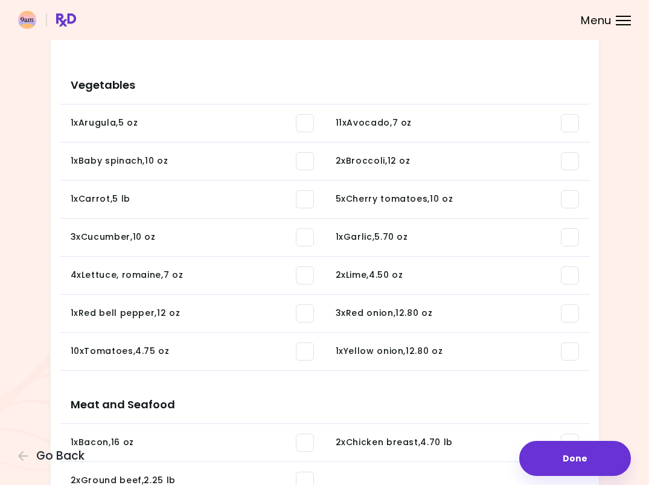
click at [577, 239] on span at bounding box center [570, 237] width 18 height 18
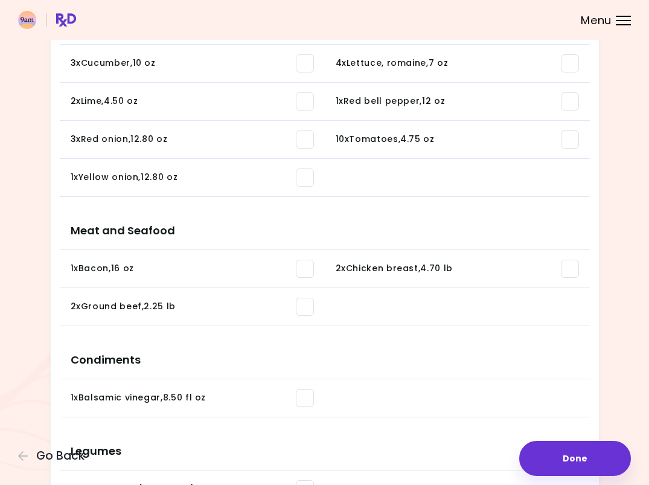
scroll to position [294, 0]
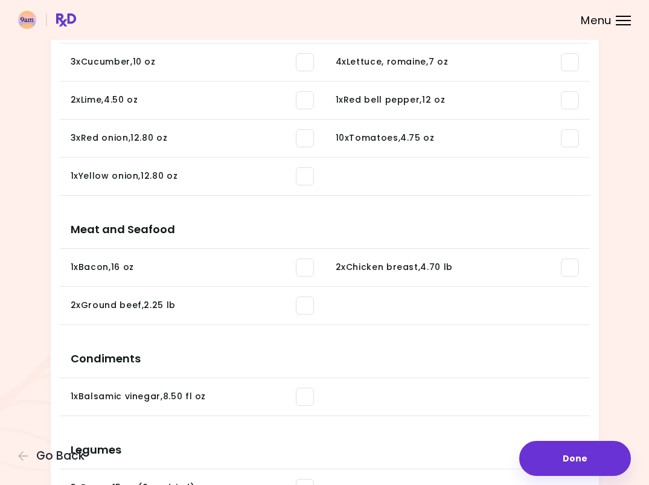
click at [302, 266] on span at bounding box center [305, 268] width 18 height 18
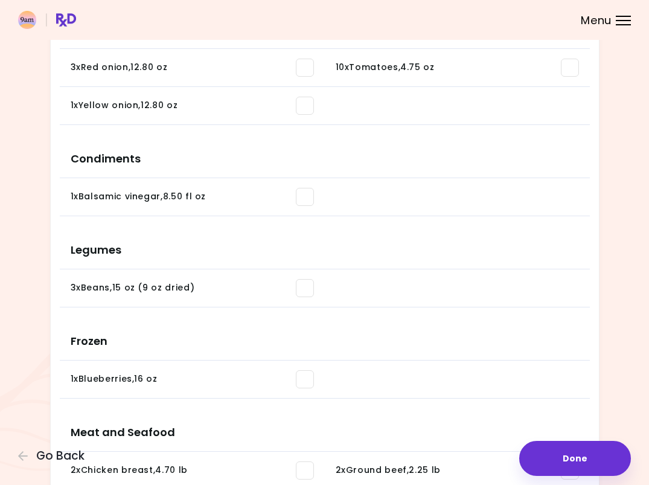
scroll to position [366, 0]
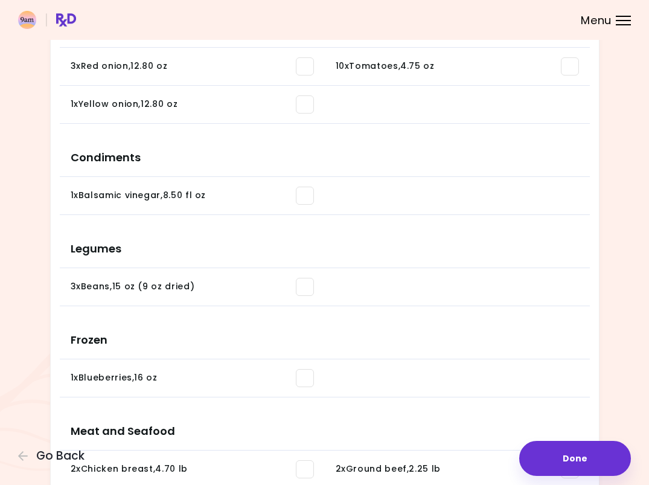
click at [309, 202] on span at bounding box center [305, 196] width 18 height 18
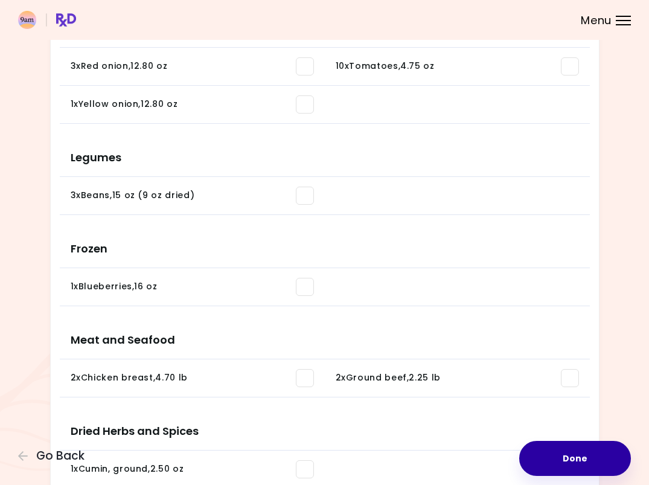
click at [565, 445] on button "Done" at bounding box center [576, 458] width 112 height 35
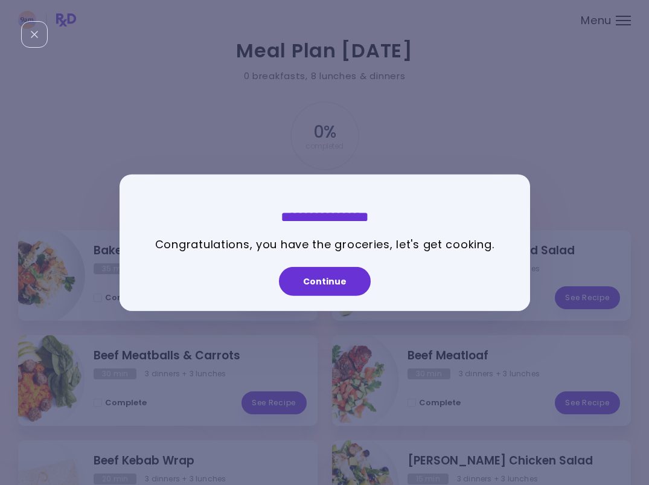
click at [335, 281] on button "Continue" at bounding box center [325, 281] width 92 height 29
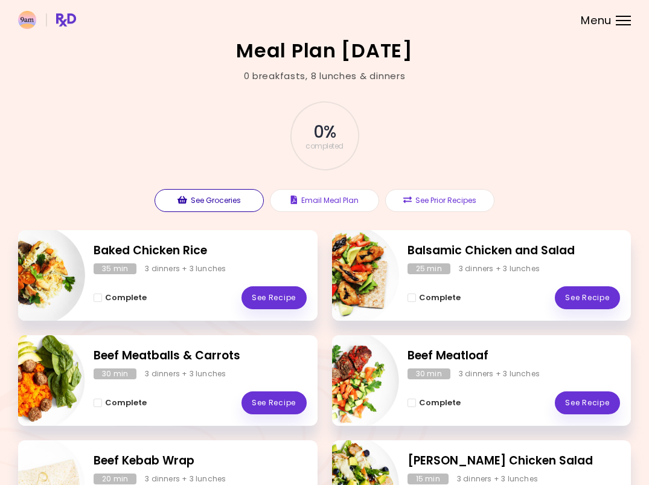
click at [233, 200] on button "See Groceries" at bounding box center [209, 200] width 109 height 23
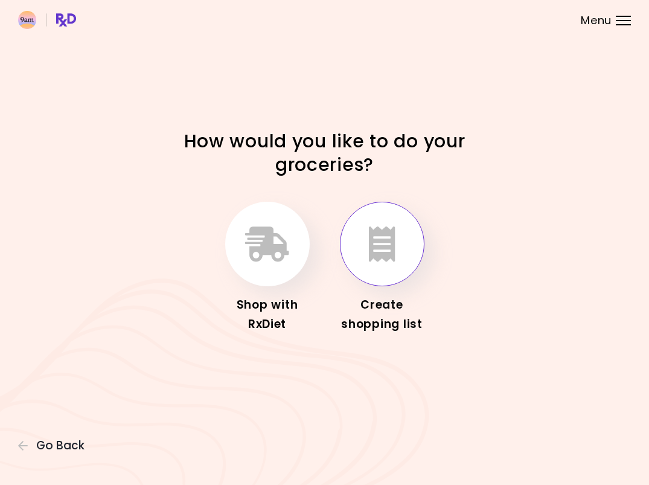
click at [387, 271] on button "button" at bounding box center [382, 244] width 85 height 85
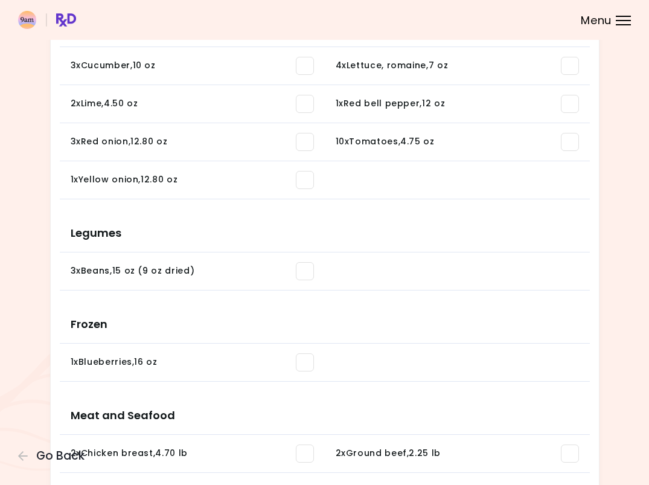
scroll to position [396, 0]
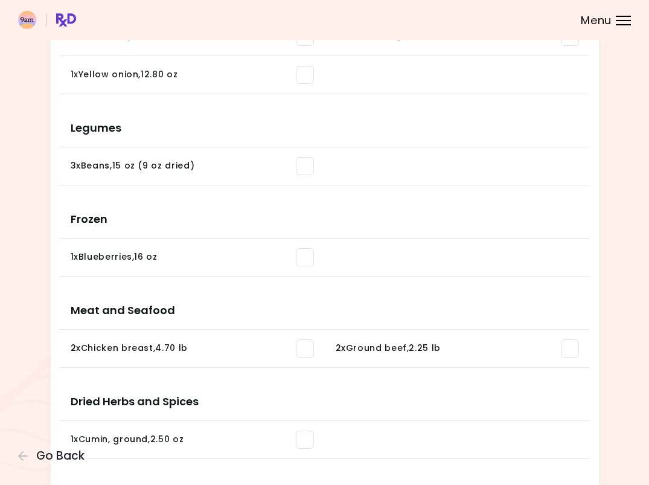
click at [304, 168] on span at bounding box center [305, 166] width 18 height 18
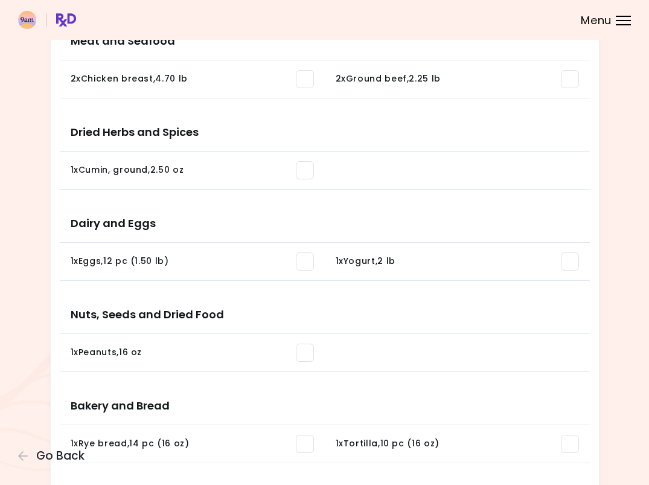
scroll to position [574, 0]
click at [315, 263] on li "1 x Eggs , 12 pc (1.50 lb) You need: 5 pc (10.73 oz) / In pantry: 0 pc" at bounding box center [192, 261] width 265 height 38
click at [306, 264] on span at bounding box center [305, 261] width 18 height 18
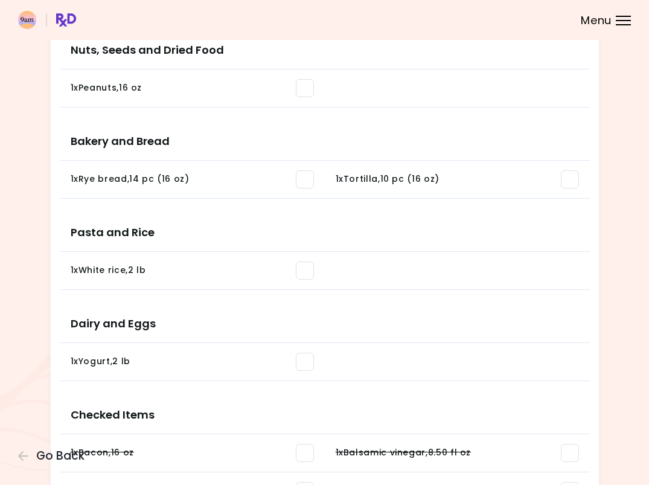
scroll to position [750, 0]
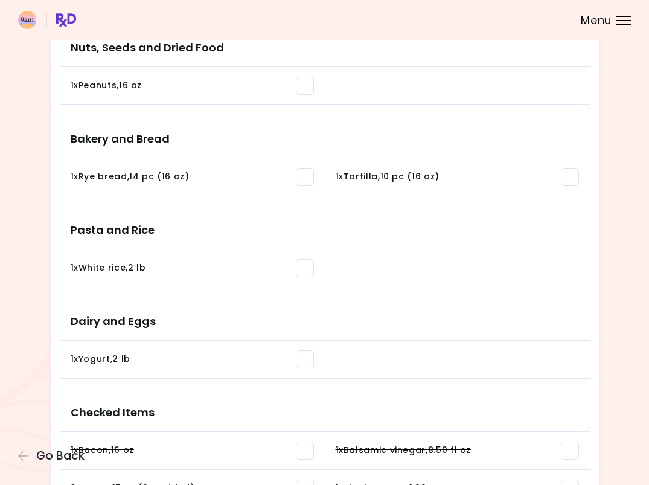
click at [303, 268] on span at bounding box center [305, 268] width 18 height 18
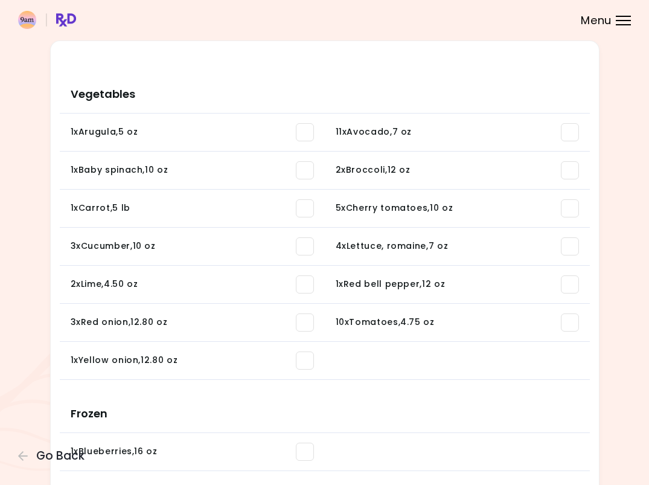
scroll to position [99, 0]
